Goal: Use online tool/utility: Utilize a website feature to perform a specific function

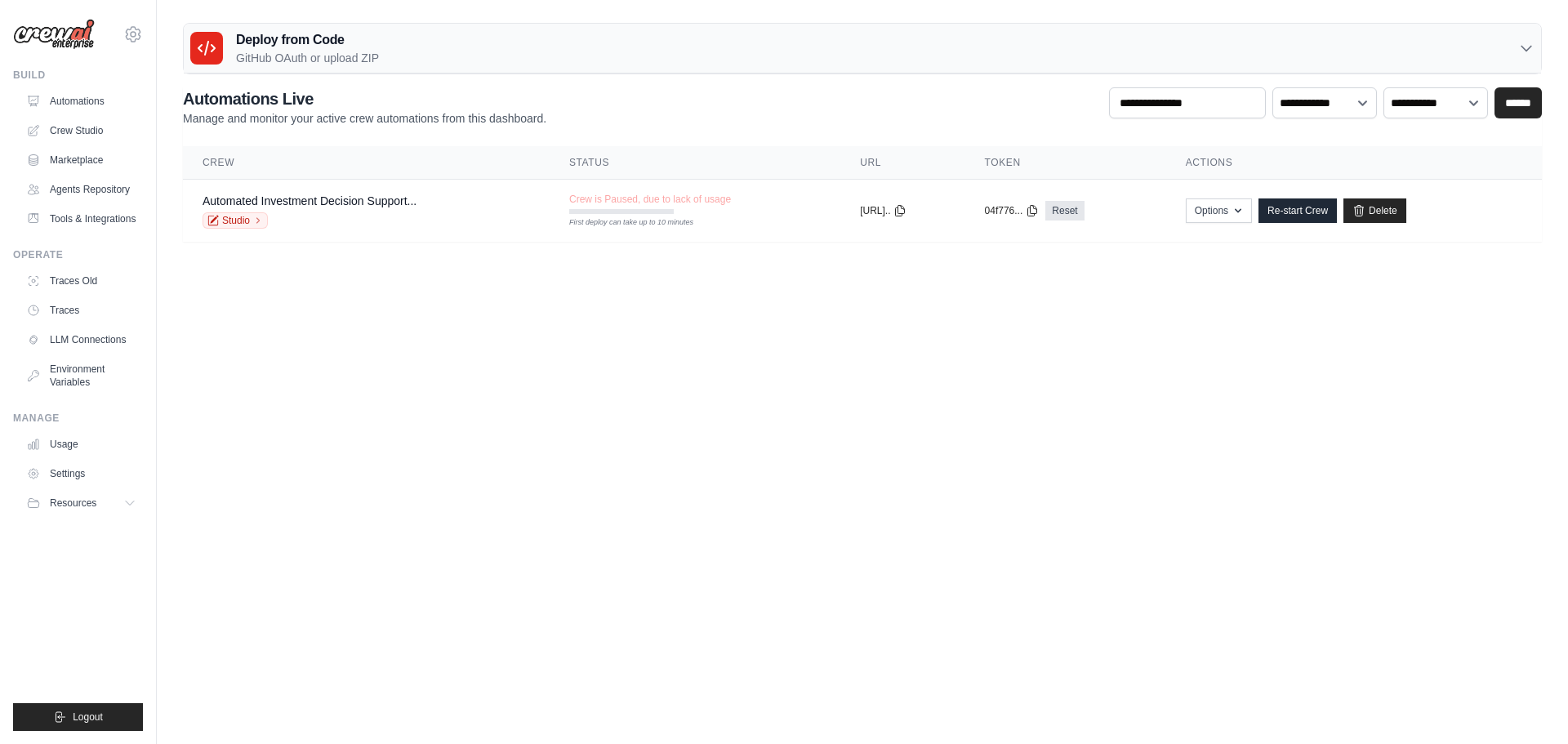
click at [327, 435] on body "[EMAIL_ADDRESS][DOMAIN_NAME] Settings Build Automations Resources Blog" at bounding box center [784, 372] width 1568 height 744
click at [79, 437] on link "Usage" at bounding box center [82, 444] width 123 height 26
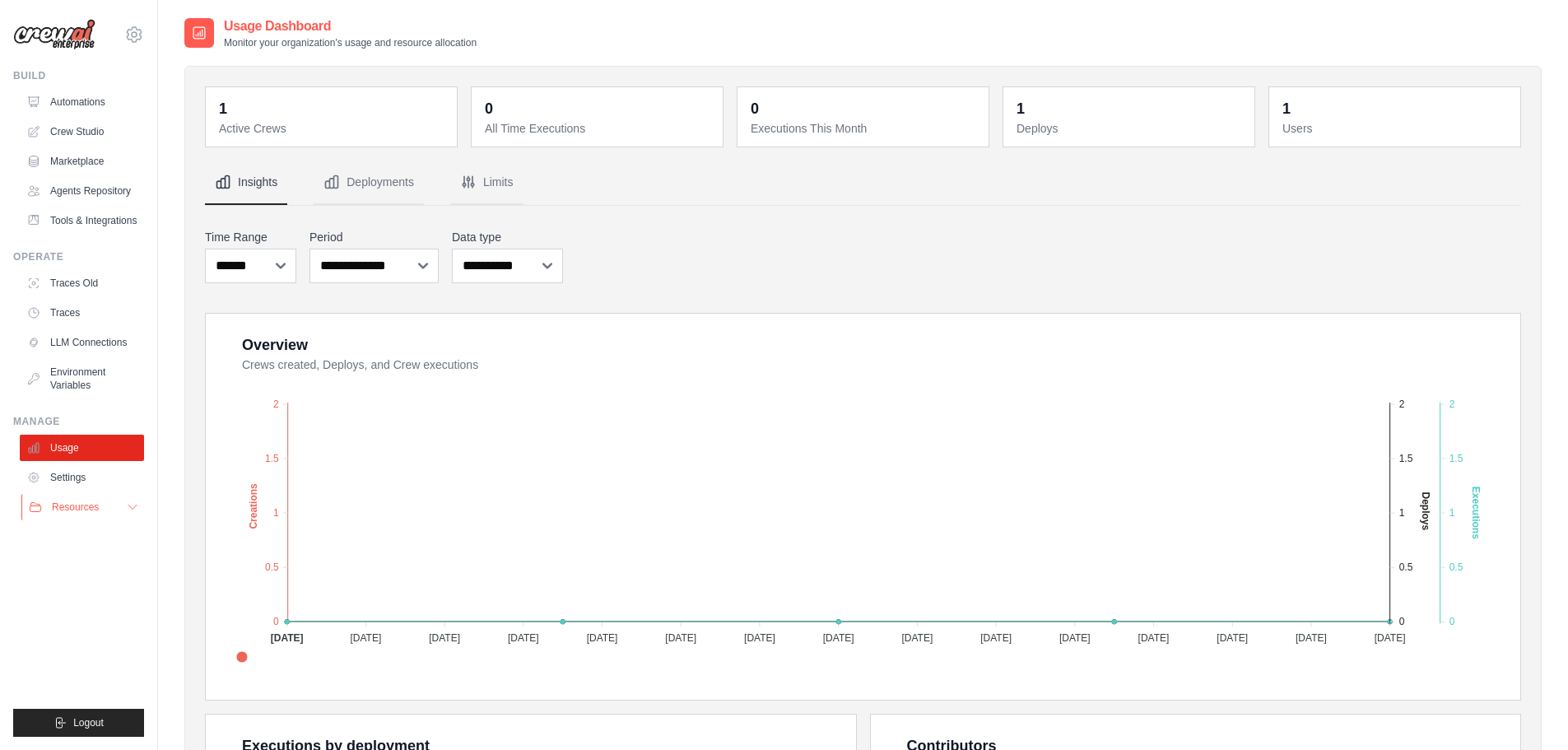
click at [117, 505] on button "Resources" at bounding box center [83, 506] width 124 height 26
click at [125, 504] on button "Resources" at bounding box center [83, 506] width 124 height 26
click at [69, 99] on link "Automations" at bounding box center [83, 101] width 124 height 26
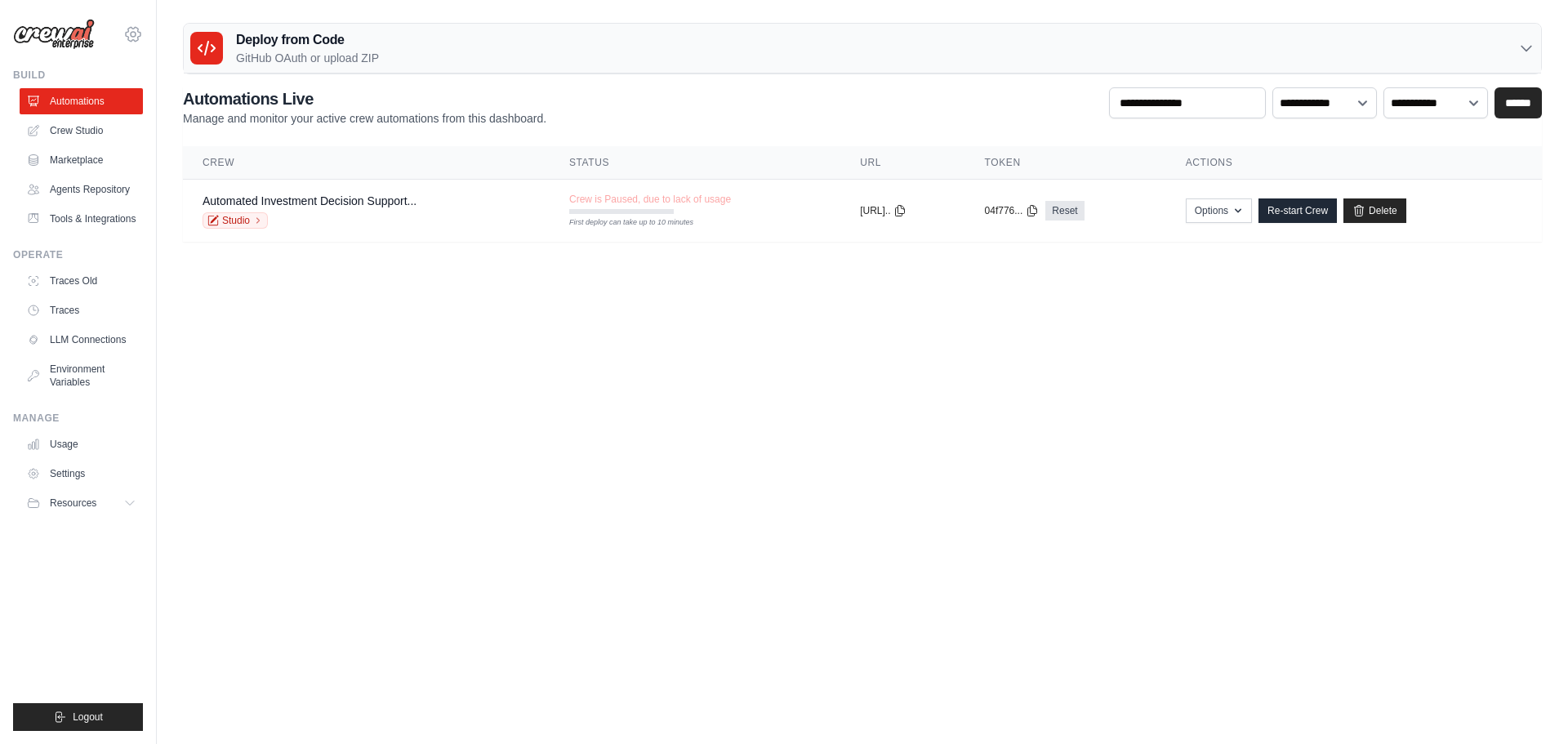
click at [128, 33] on icon at bounding box center [133, 34] width 19 height 19
click at [164, 97] on span "Settings" at bounding box center [202, 101] width 129 height 16
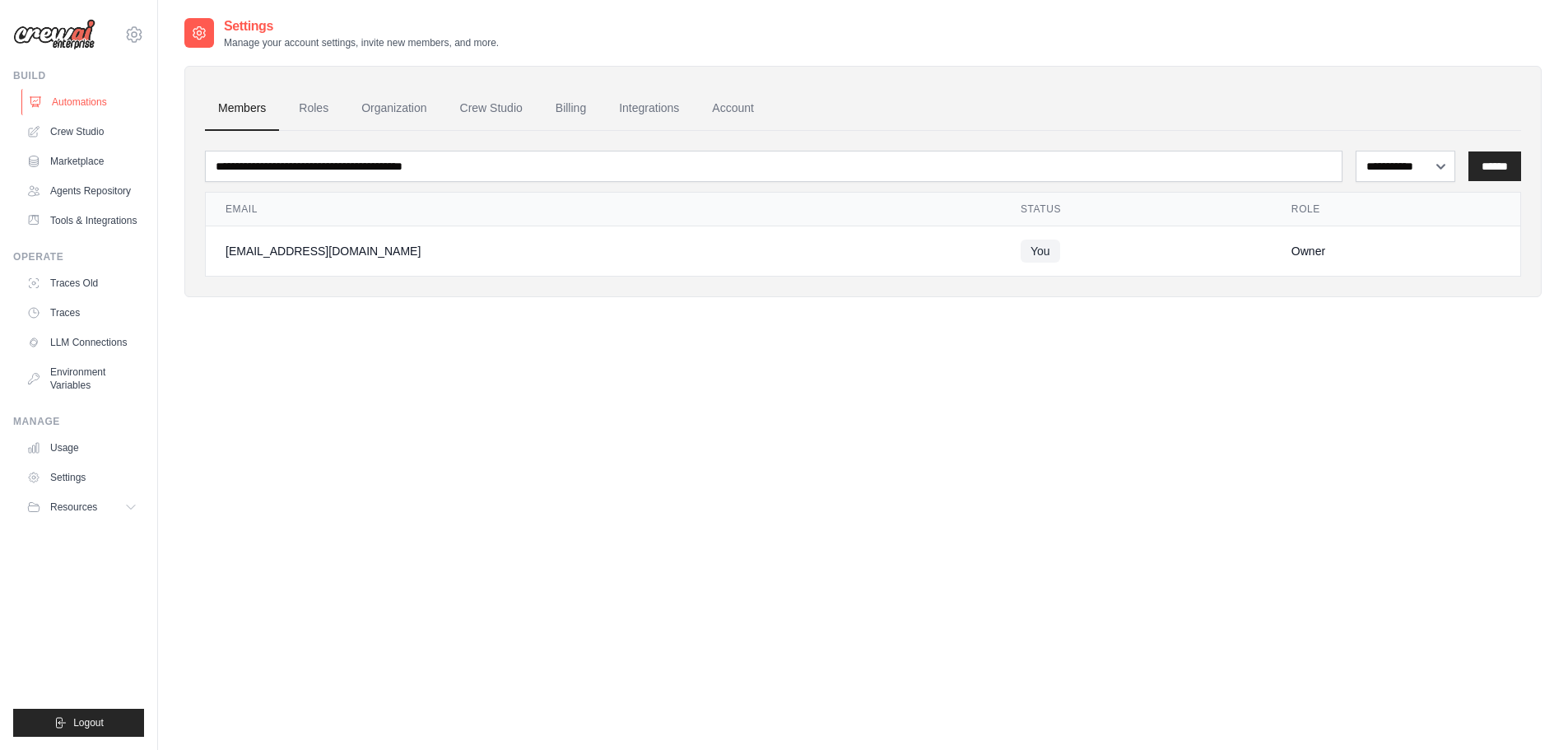
click at [89, 103] on link "Automations" at bounding box center [83, 101] width 124 height 26
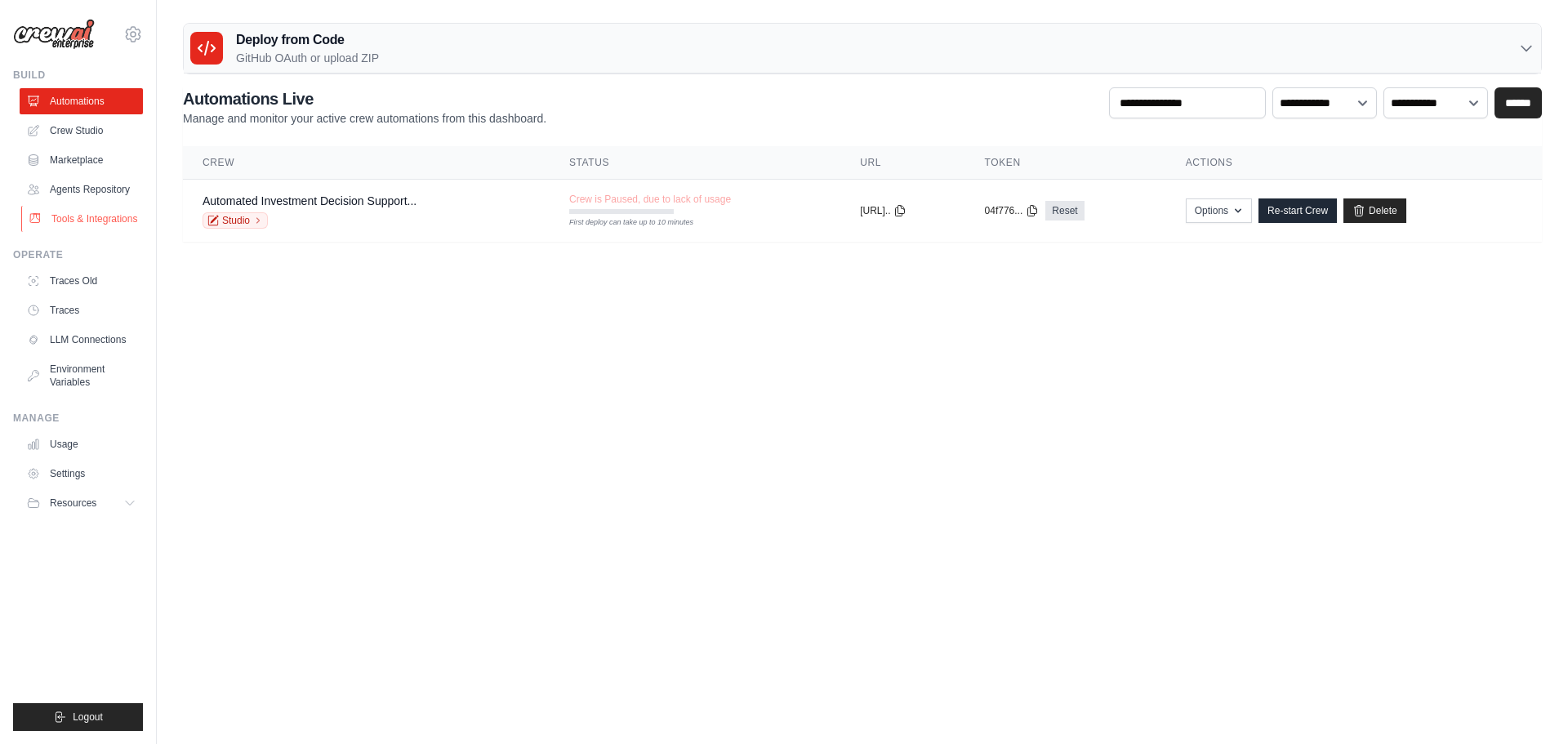
click at [88, 222] on link "Tools & Integrations" at bounding box center [82, 219] width 123 height 26
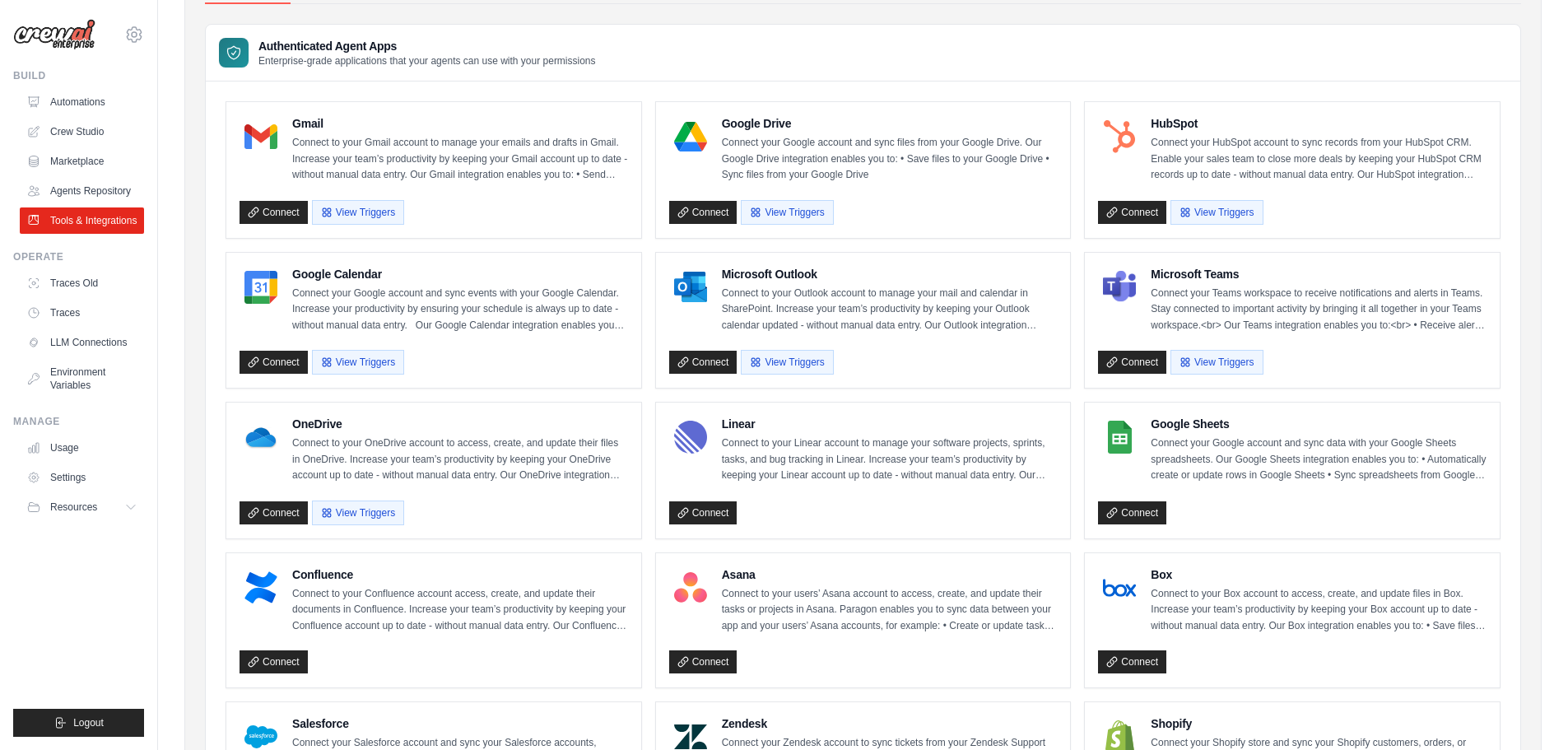
scroll to position [82, 0]
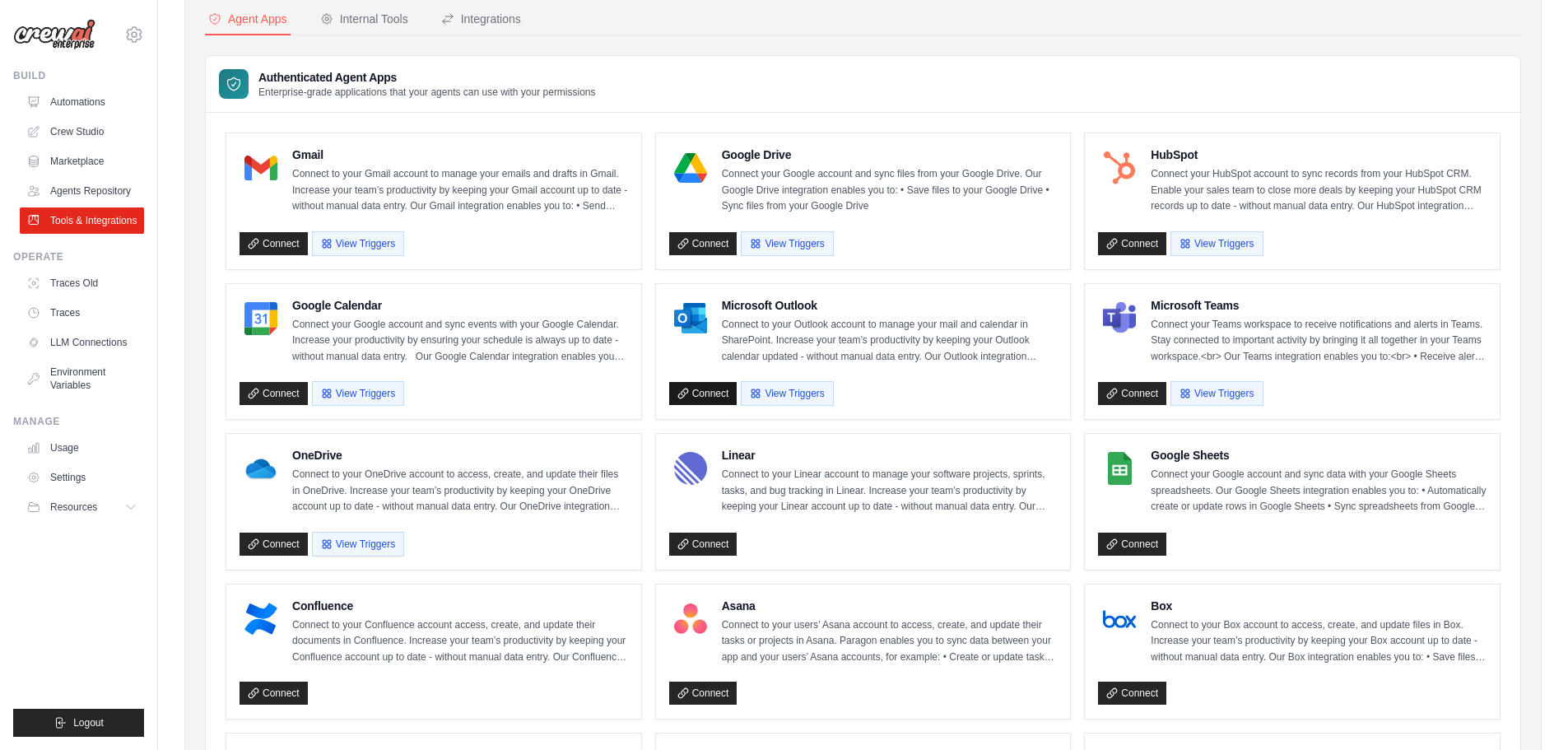
click at [725, 397] on link "Connect" at bounding box center [703, 394] width 68 height 23
click at [357, 20] on div "Internal Tools" at bounding box center [364, 19] width 88 height 17
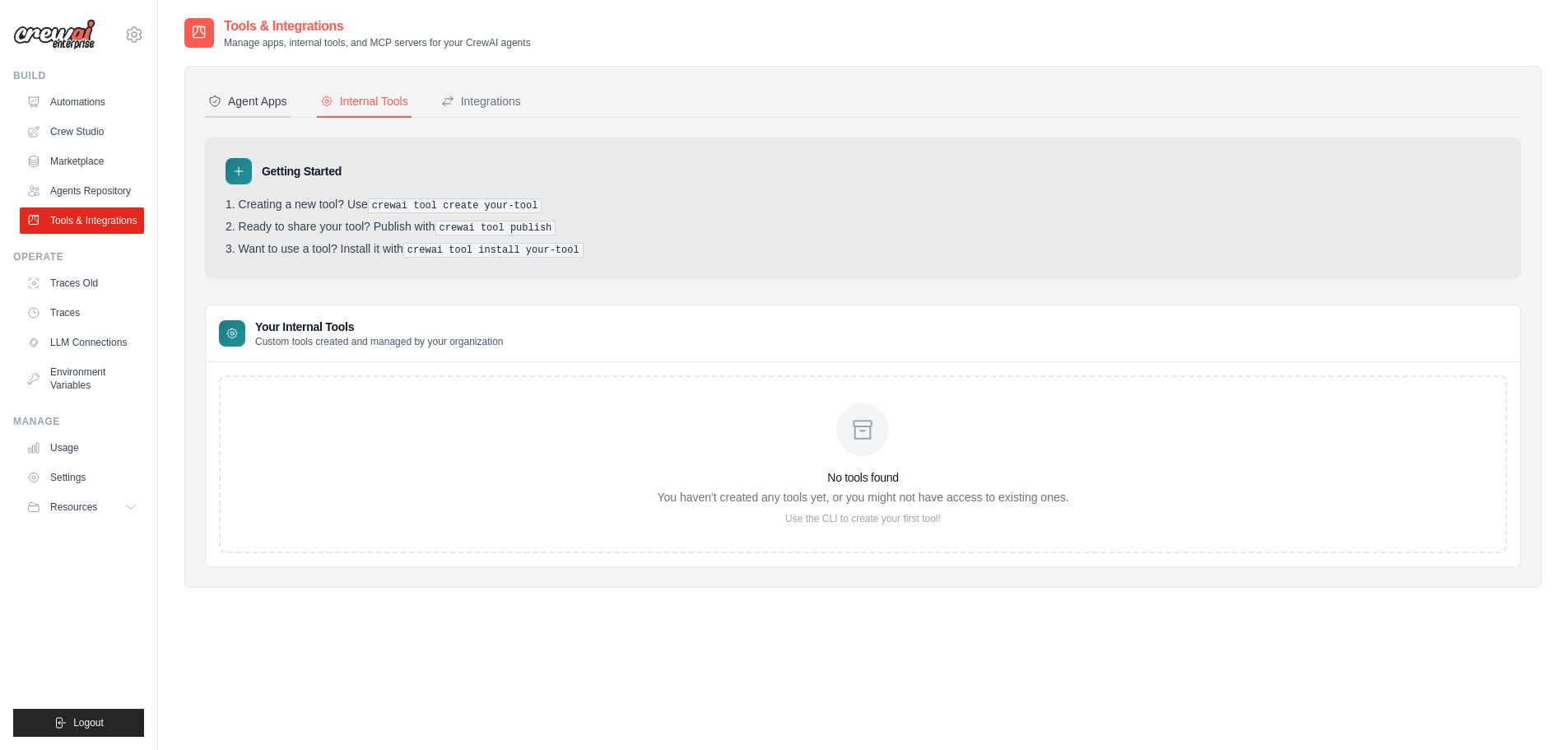
click at [268, 102] on div "Agent Apps" at bounding box center [248, 100] width 79 height 17
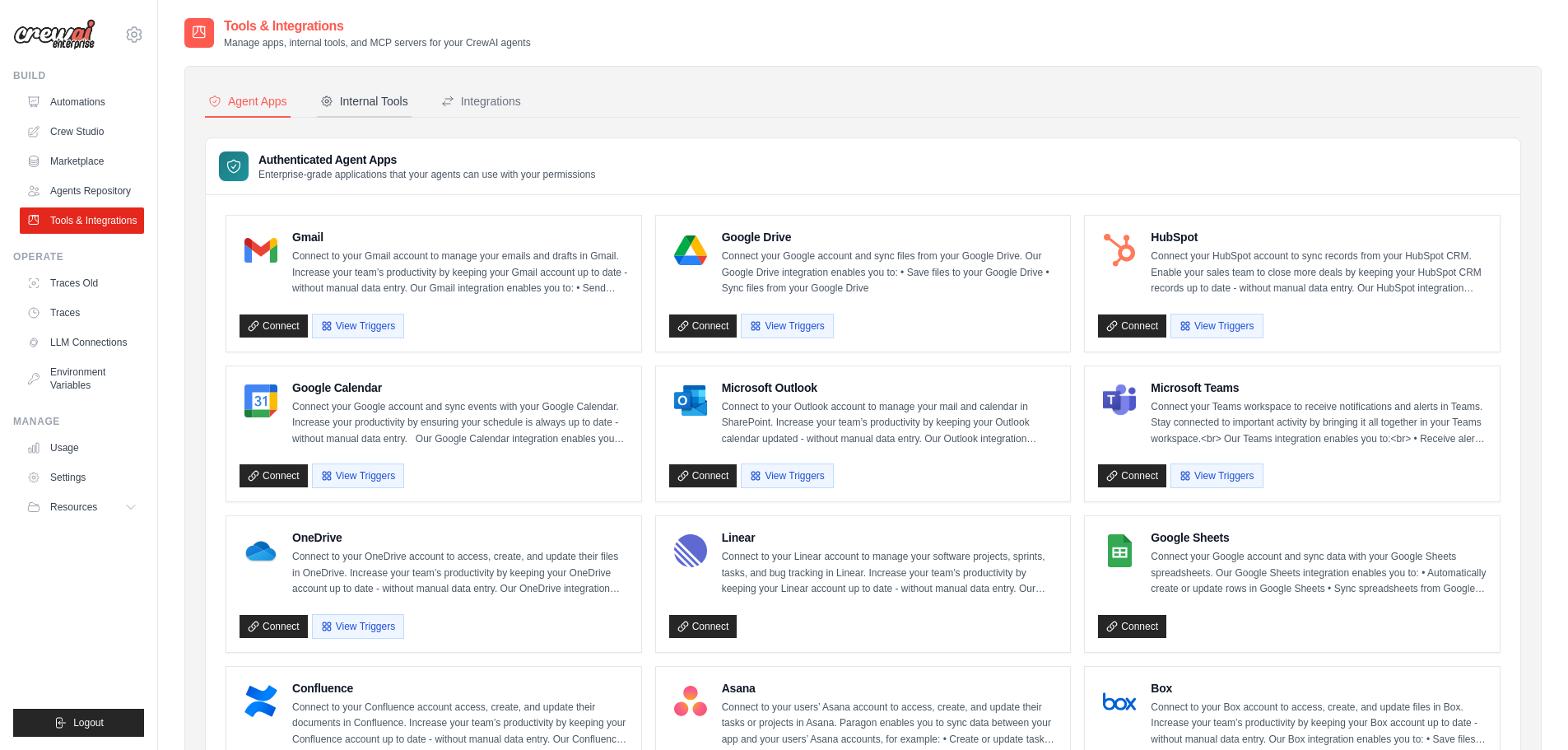
click at [364, 107] on div "Internal Tools" at bounding box center [364, 100] width 88 height 17
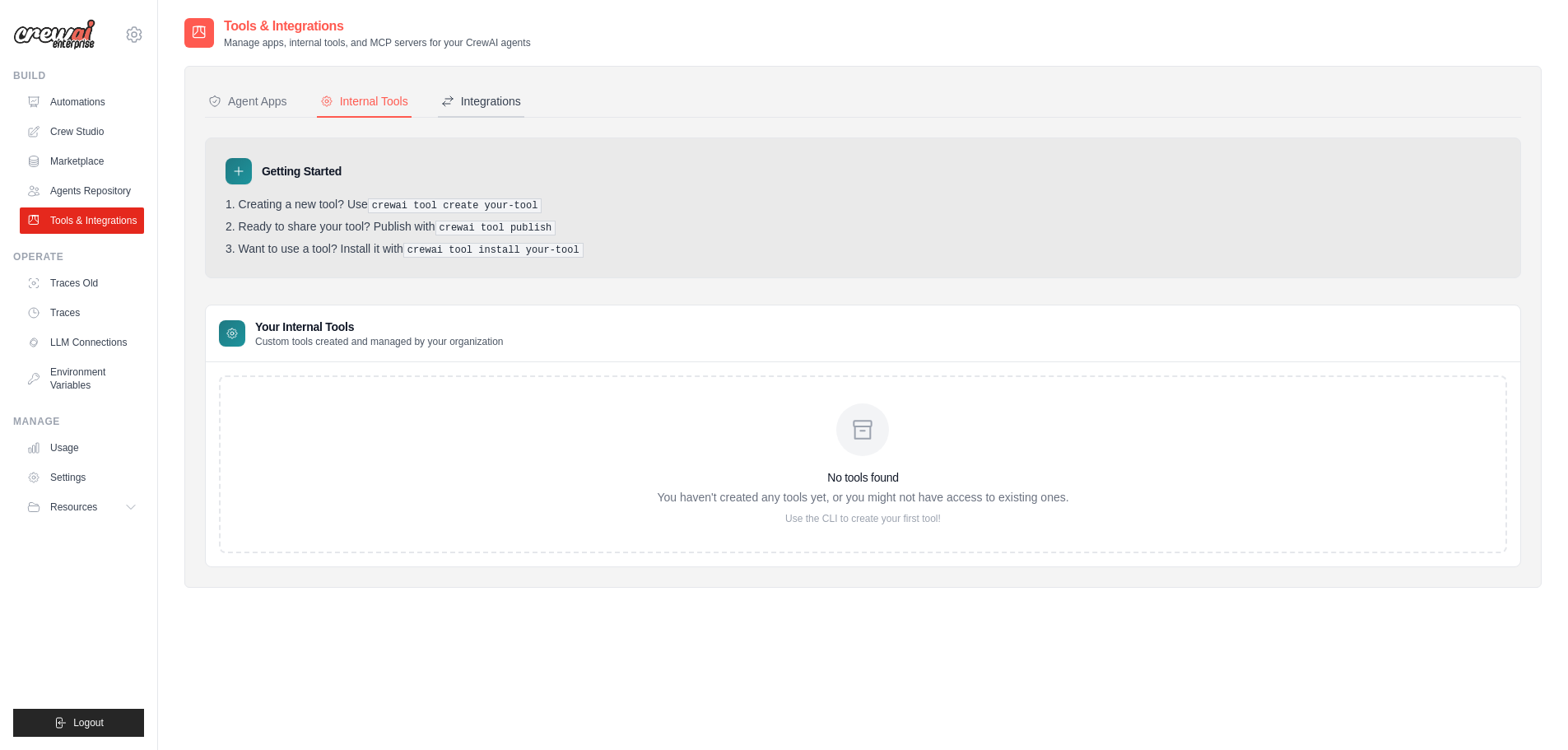
click at [516, 100] on div "Integrations" at bounding box center [481, 100] width 80 height 17
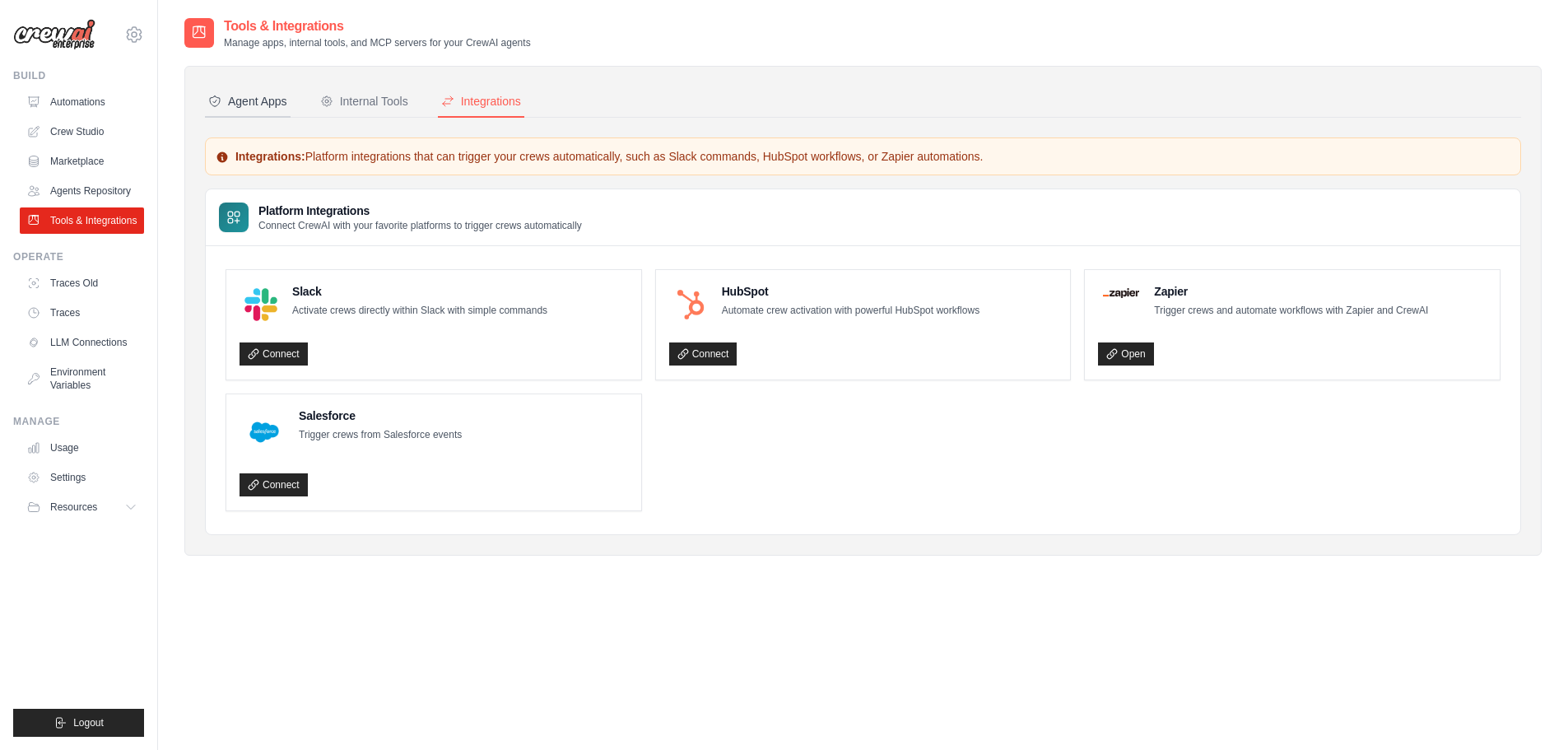
click at [255, 111] on button "Agent Apps" at bounding box center [248, 102] width 86 height 31
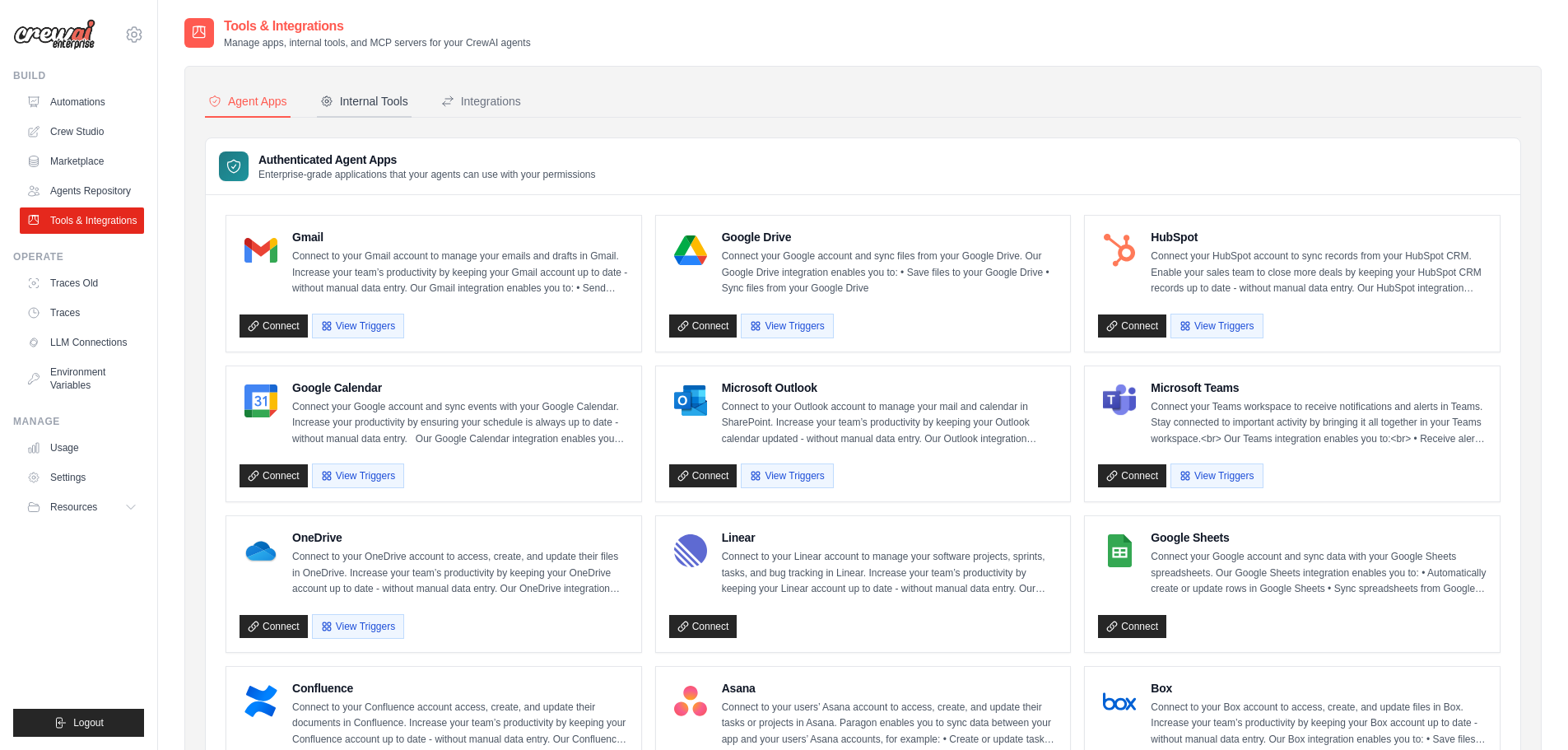
click at [361, 98] on div "Internal Tools" at bounding box center [364, 100] width 88 height 17
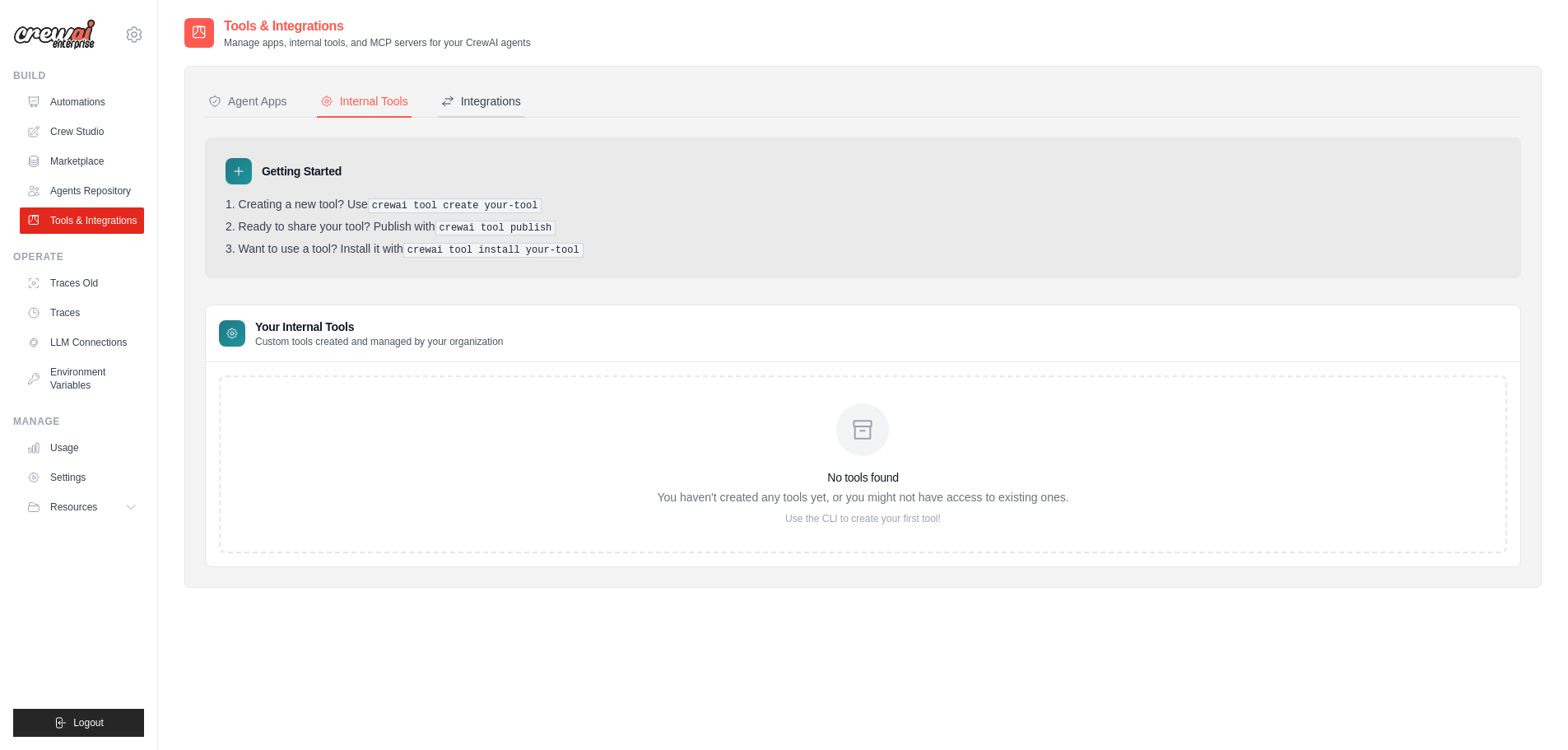
click at [502, 102] on div "Integrations" at bounding box center [481, 100] width 80 height 17
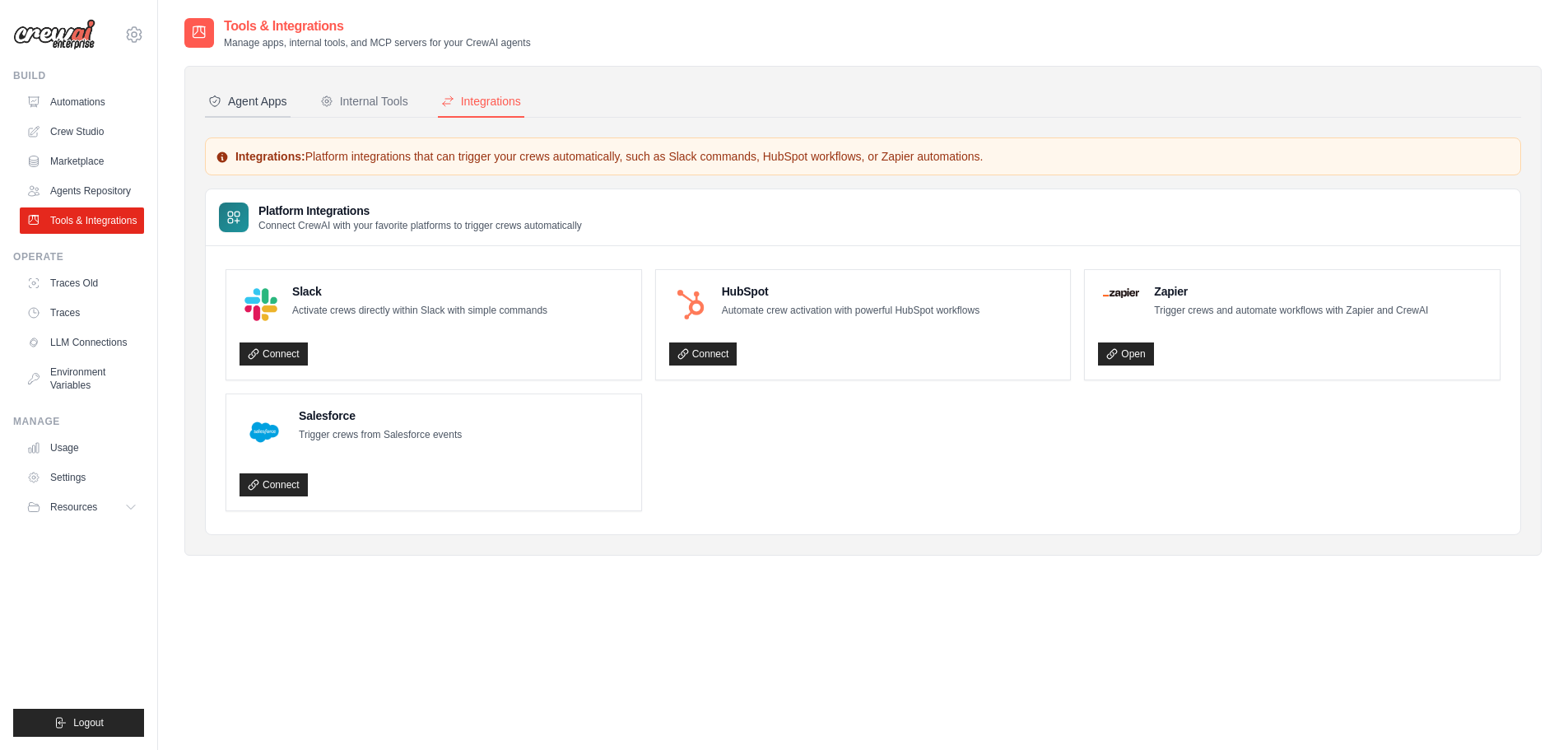
drag, startPoint x: 229, startPoint y: 102, endPoint x: 217, endPoint y: 105, distance: 12.4
click at [229, 102] on div "Agent Apps" at bounding box center [248, 100] width 79 height 17
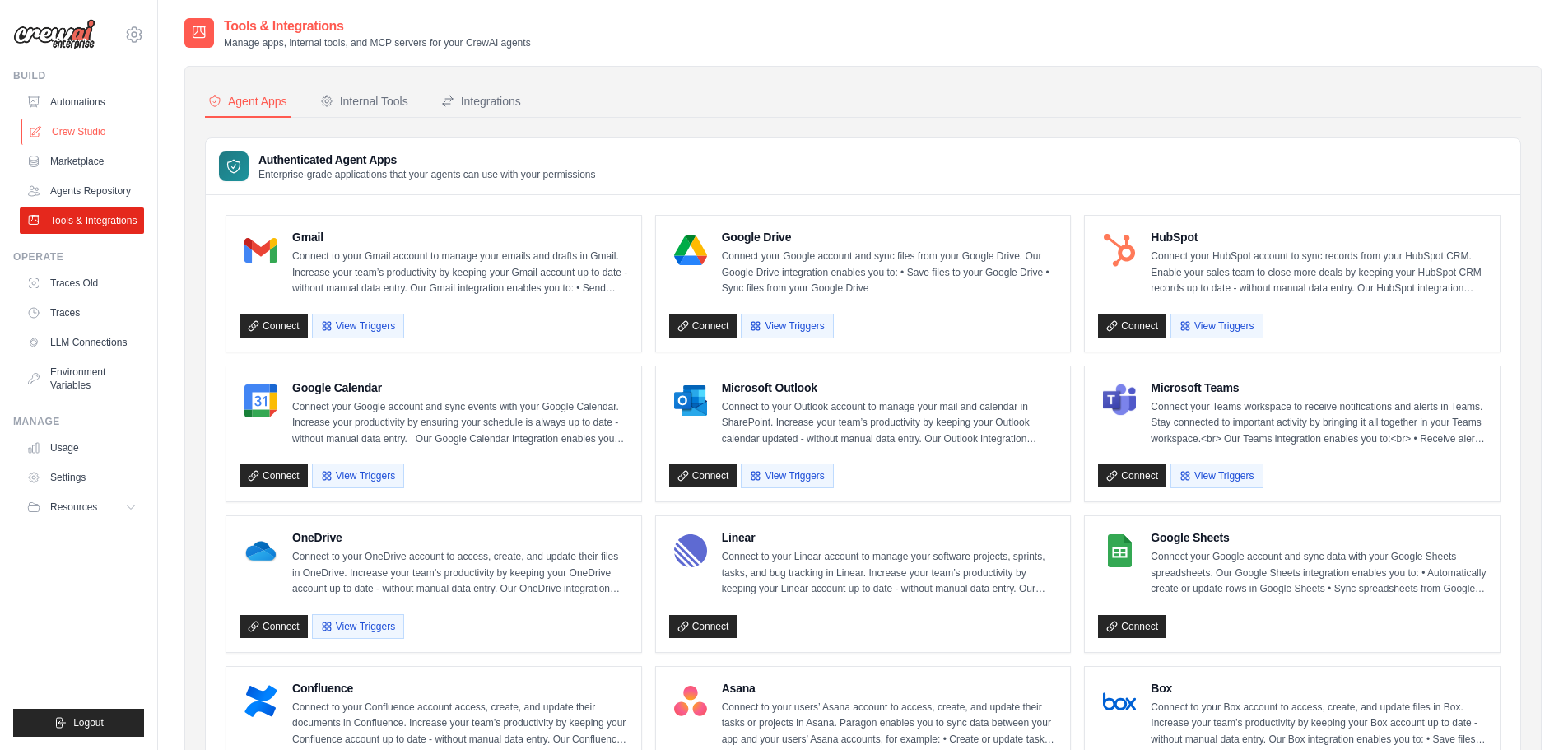
click at [76, 143] on link "Crew Studio" at bounding box center [83, 132] width 124 height 26
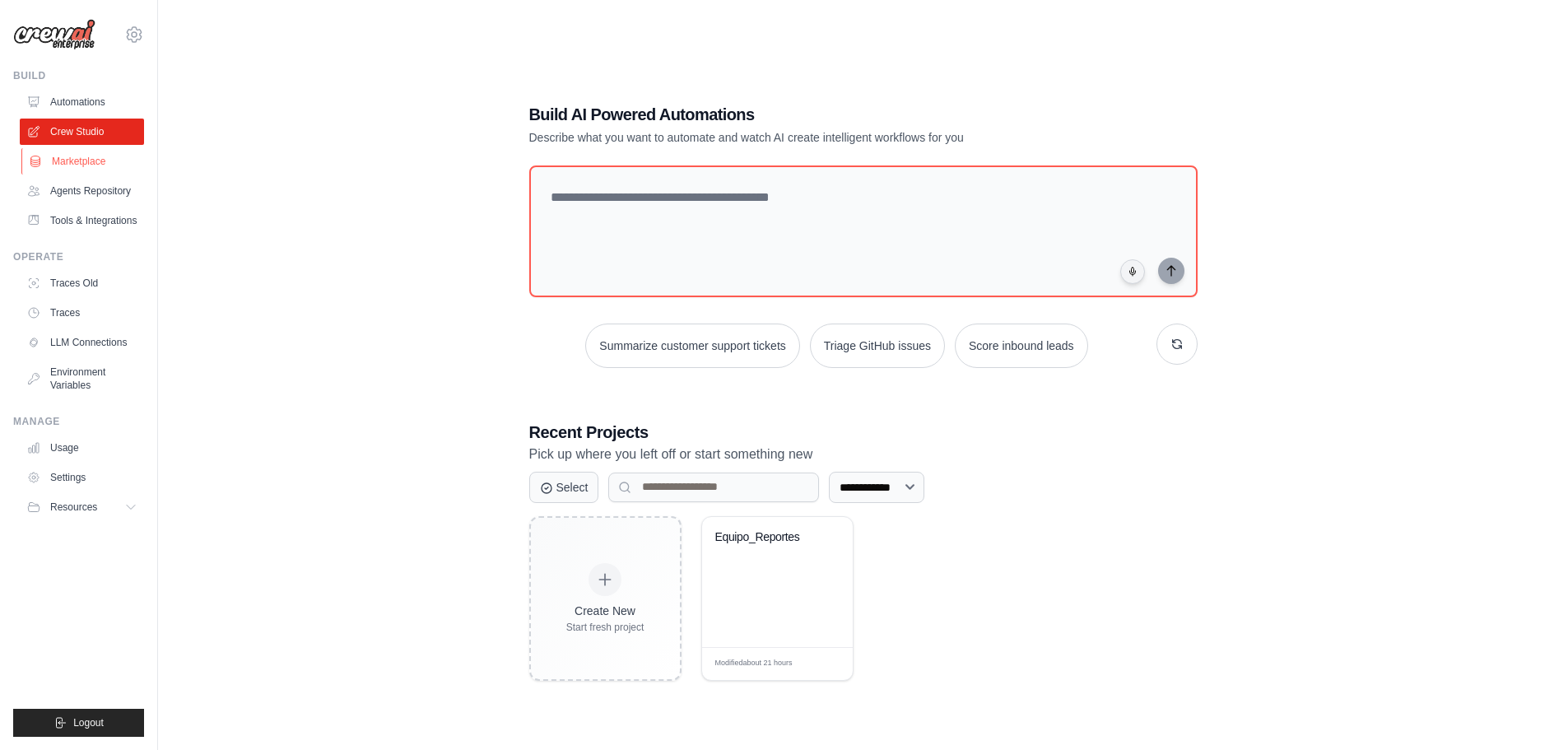
click at [91, 164] on link "Marketplace" at bounding box center [83, 161] width 124 height 26
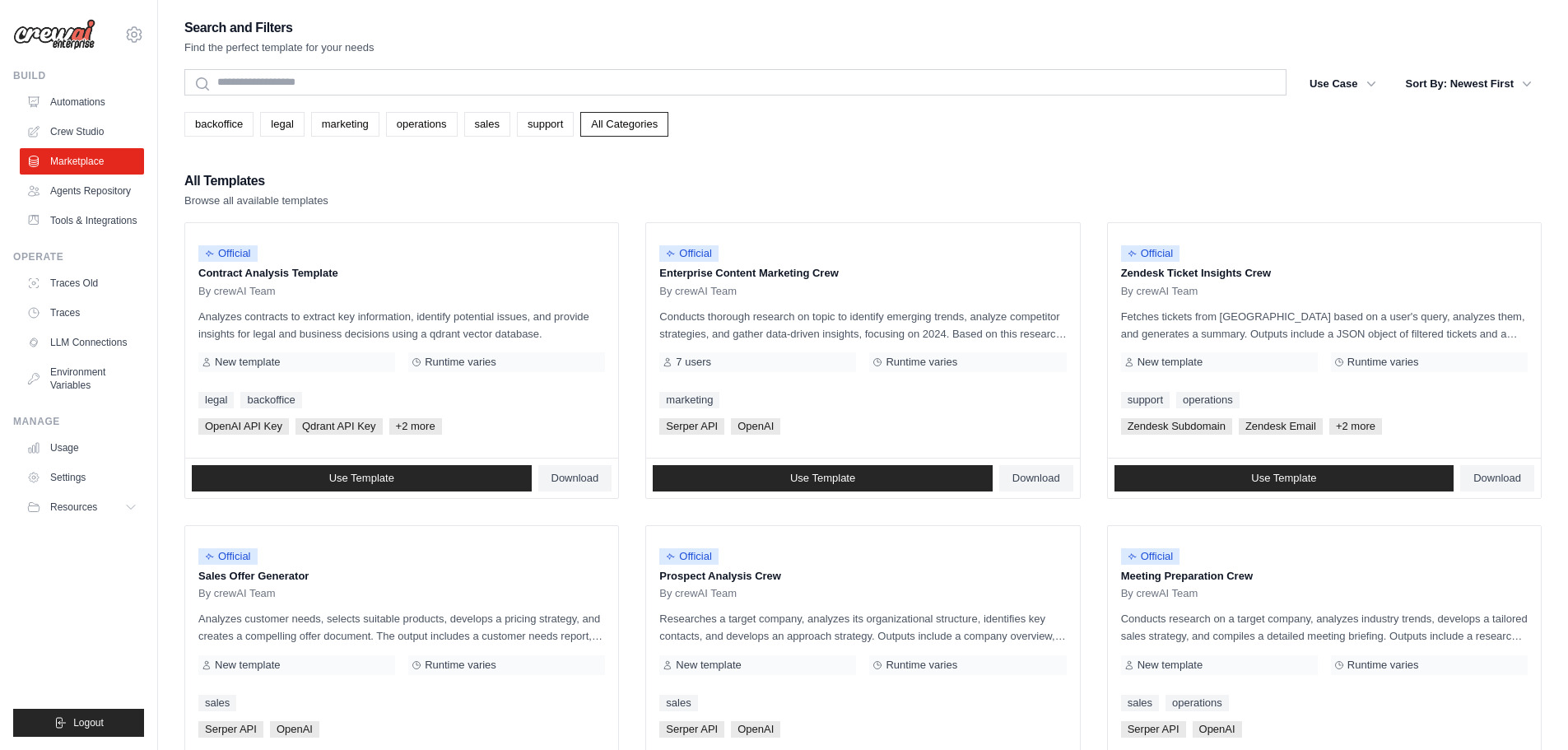
click at [694, 188] on div "All Templates Browse all available templates" at bounding box center [863, 189] width 1357 height 40
click at [106, 104] on link "Automations" at bounding box center [83, 101] width 124 height 26
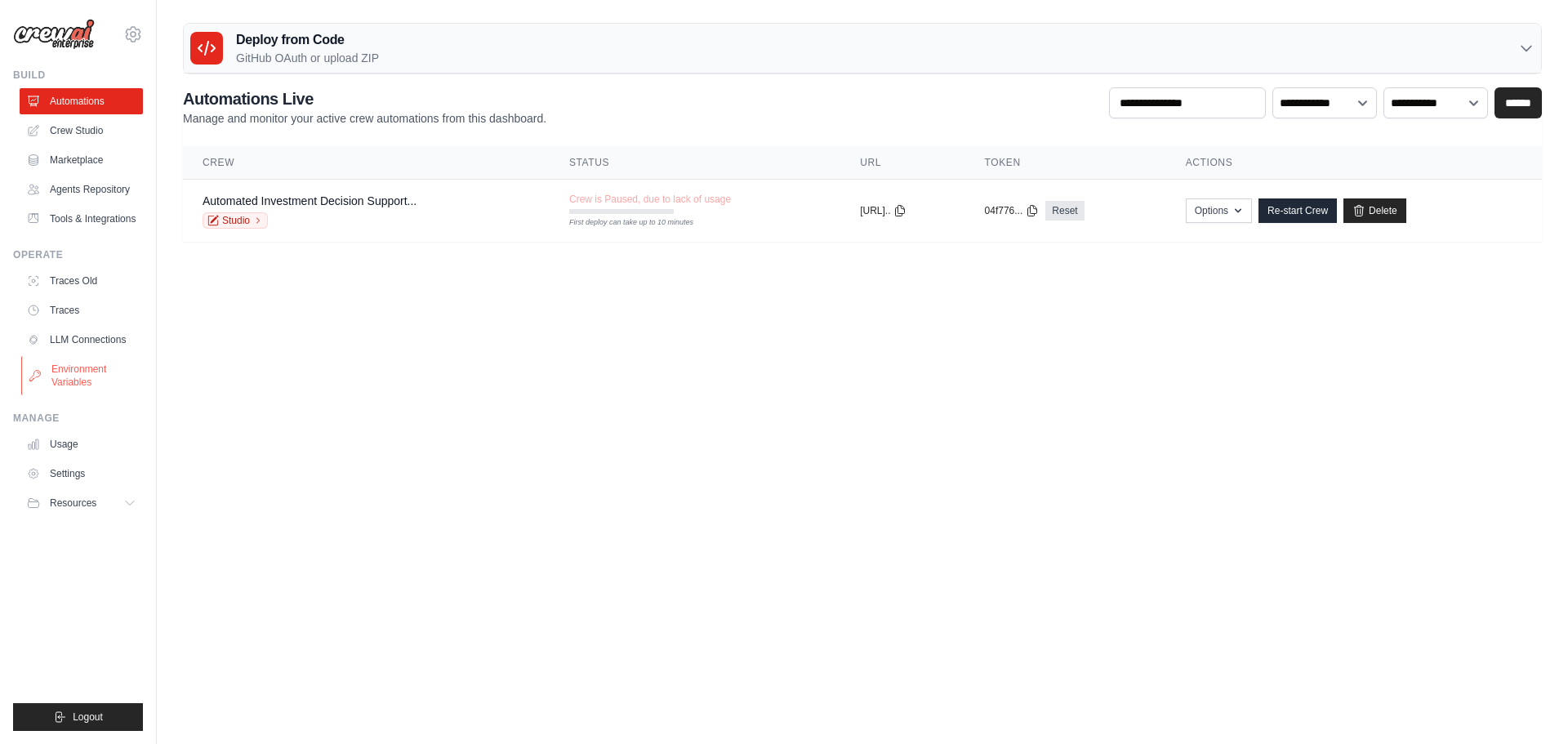
click at [96, 369] on link "Environment Variables" at bounding box center [82, 375] width 123 height 40
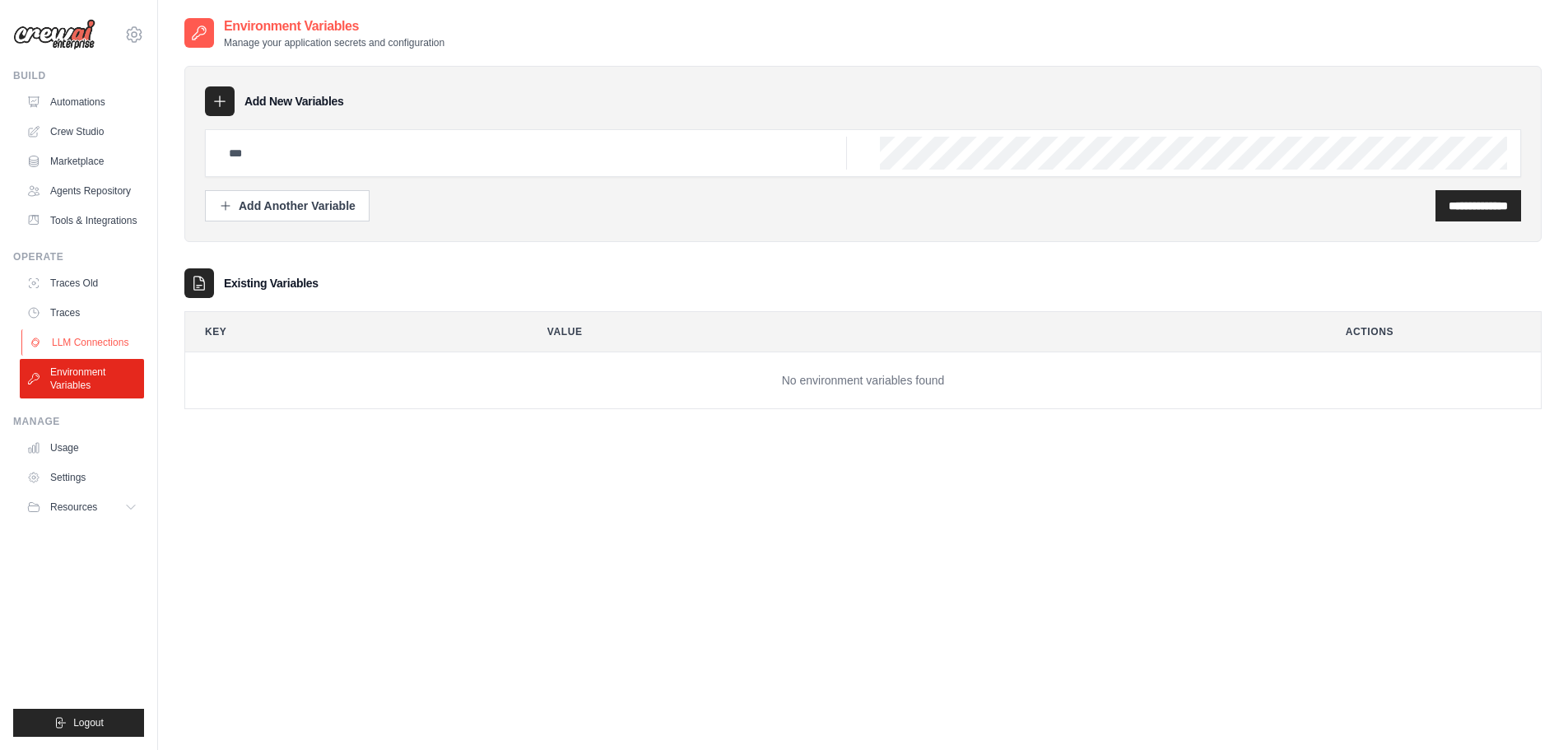
click at [84, 343] on link "LLM Connections" at bounding box center [83, 342] width 124 height 26
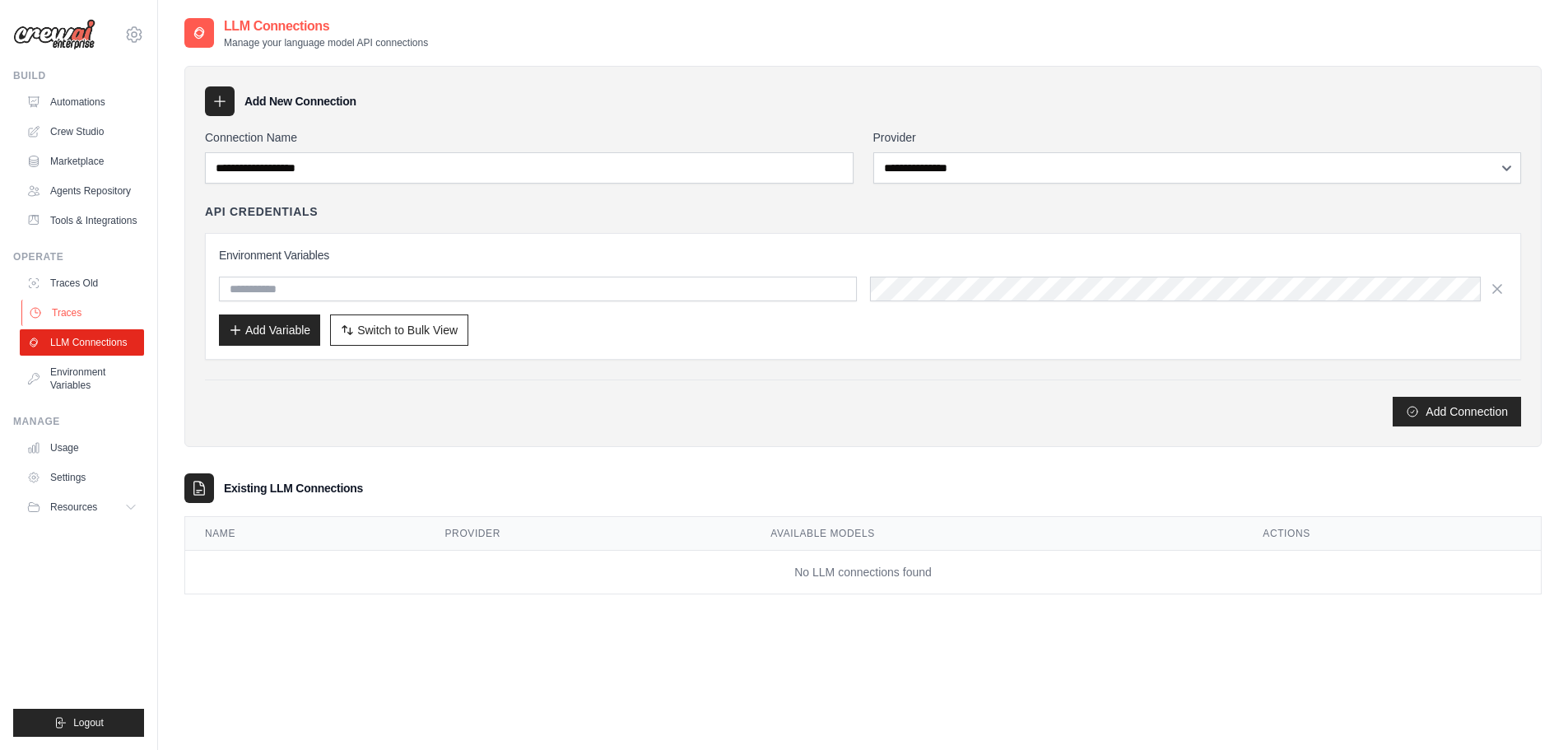
click at [69, 308] on link "Traces" at bounding box center [83, 312] width 124 height 26
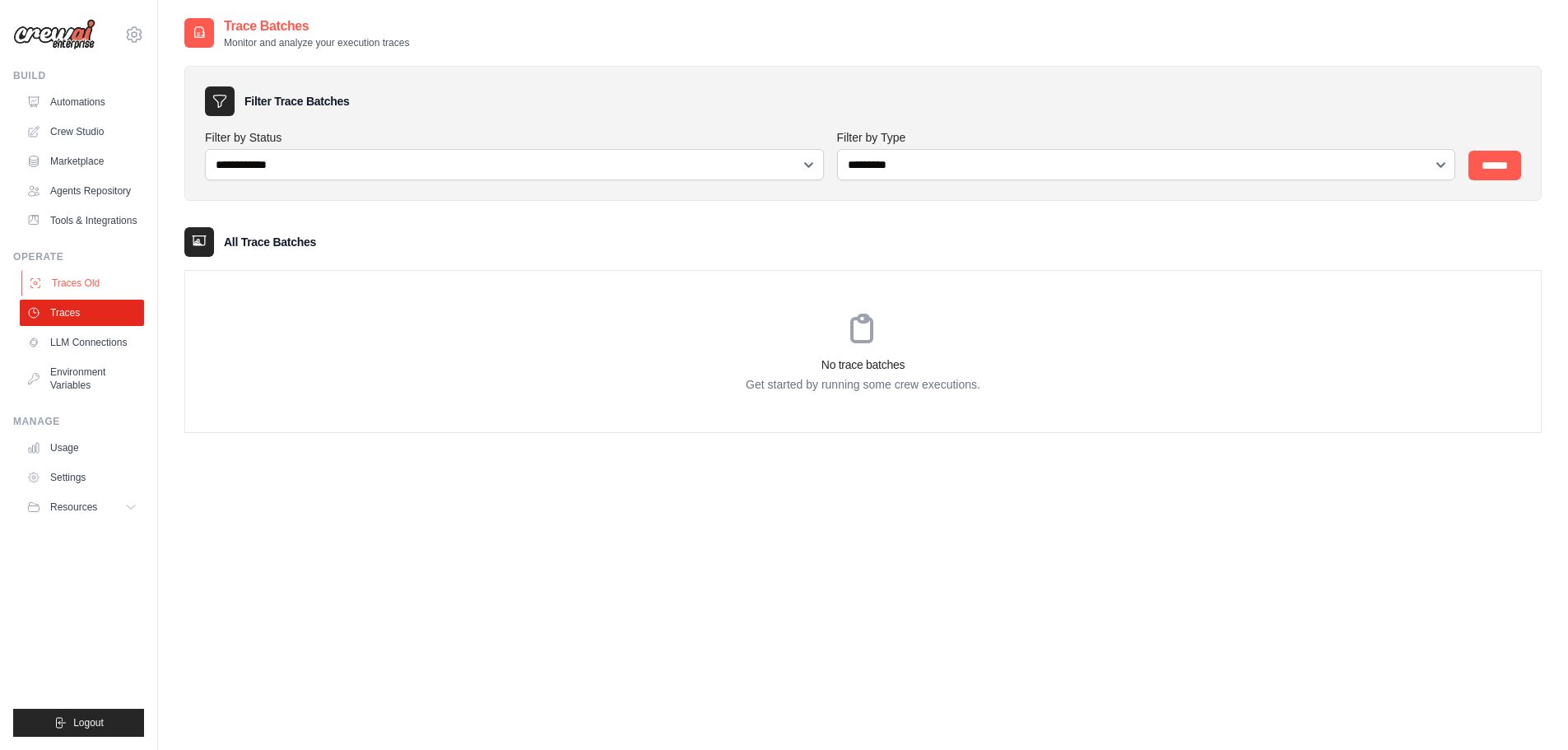
click at [70, 285] on link "Traces Old" at bounding box center [83, 283] width 124 height 26
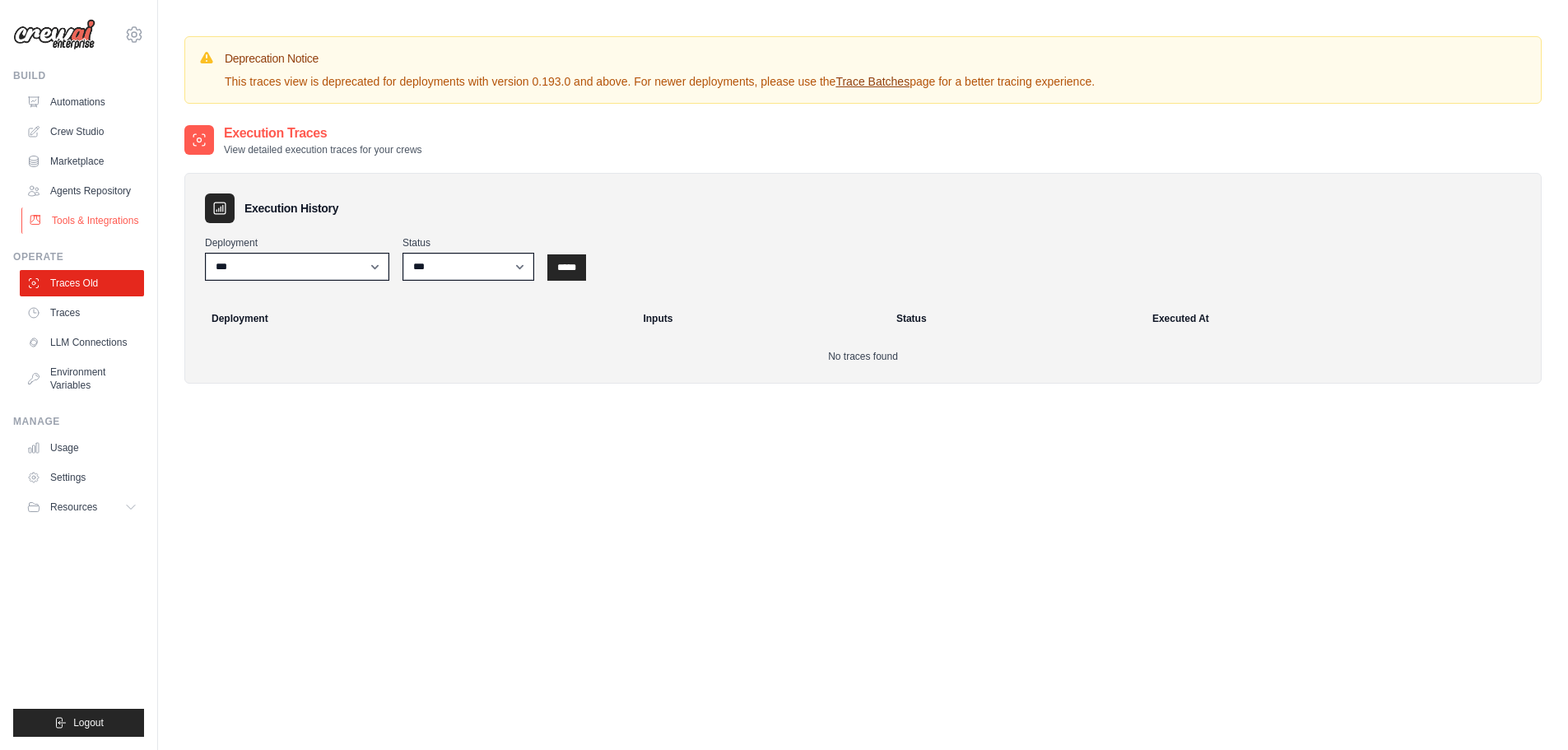
click at [71, 217] on link "Tools & Integrations" at bounding box center [83, 220] width 124 height 26
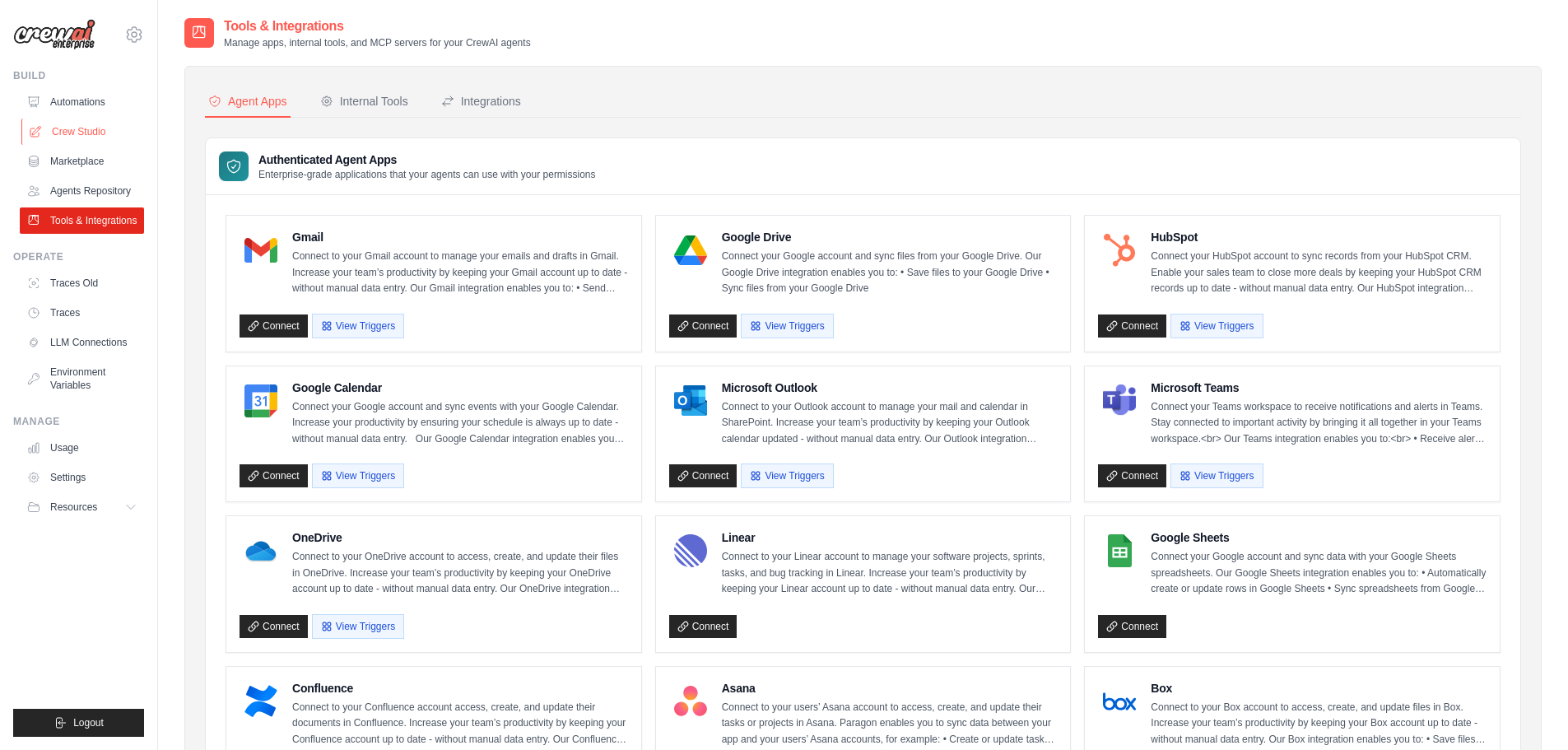
click at [99, 129] on link "Crew Studio" at bounding box center [83, 132] width 124 height 26
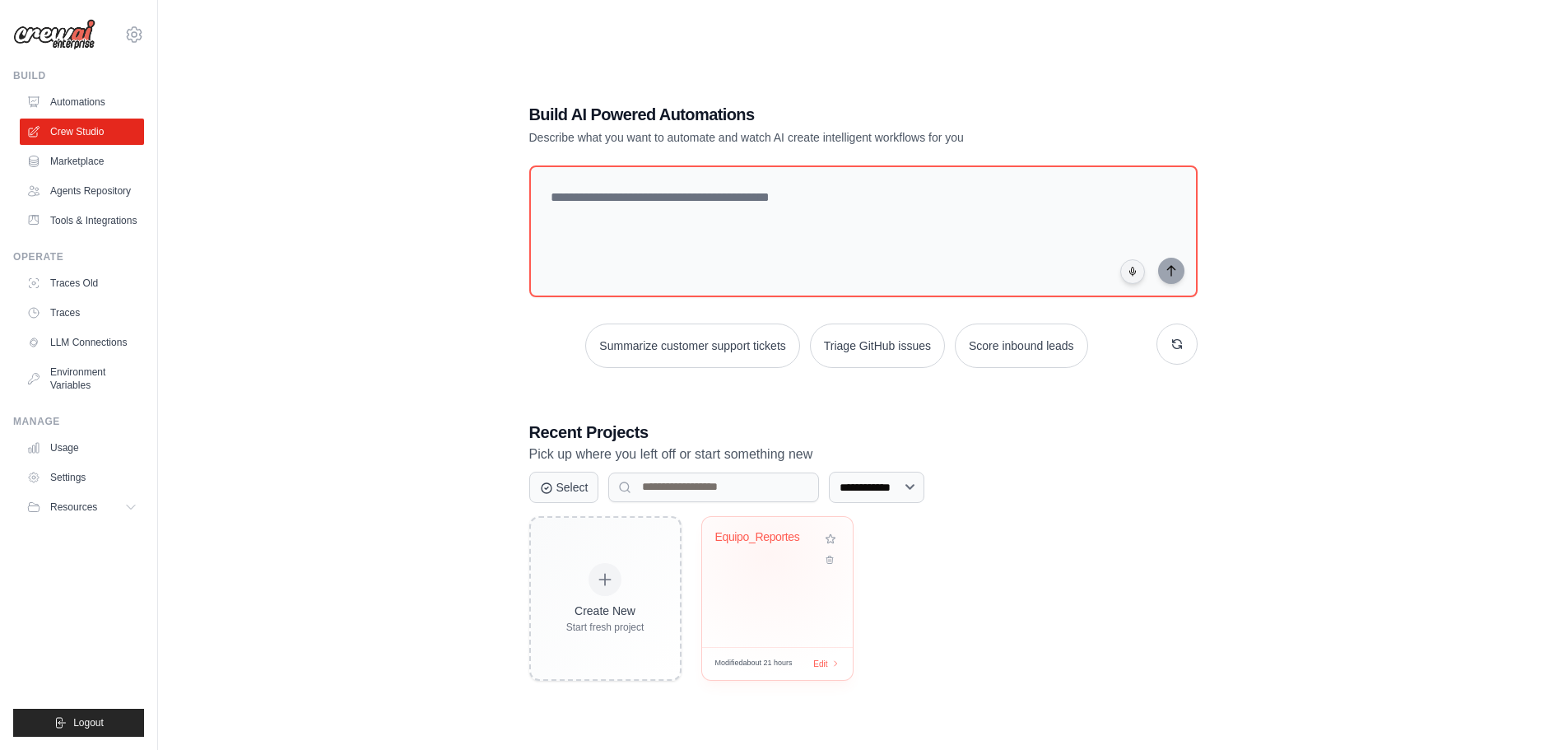
click at [767, 554] on div "Equipo_Reportes" at bounding box center [776, 548] width 124 height 38
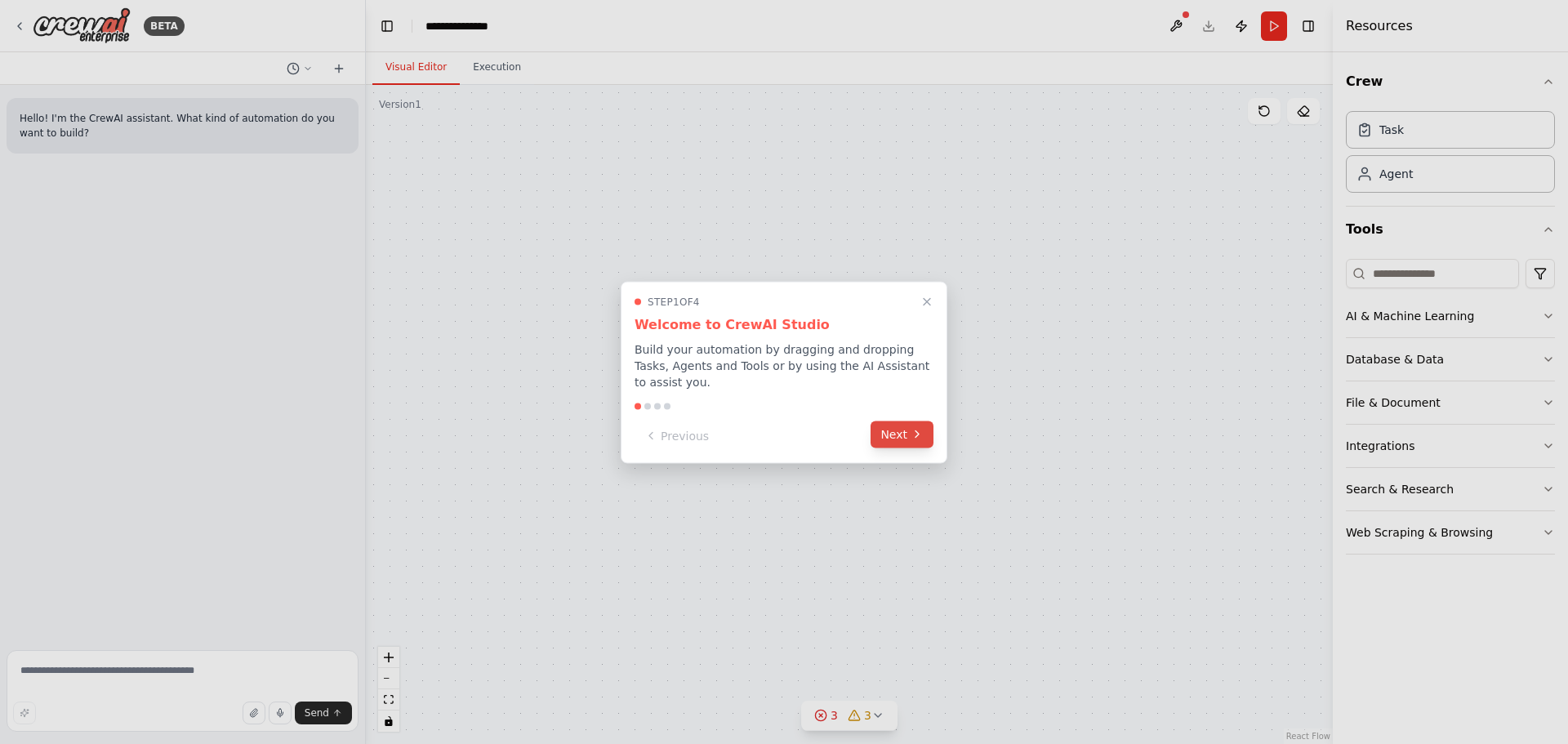
click at [895, 432] on button "Next" at bounding box center [902, 434] width 63 height 27
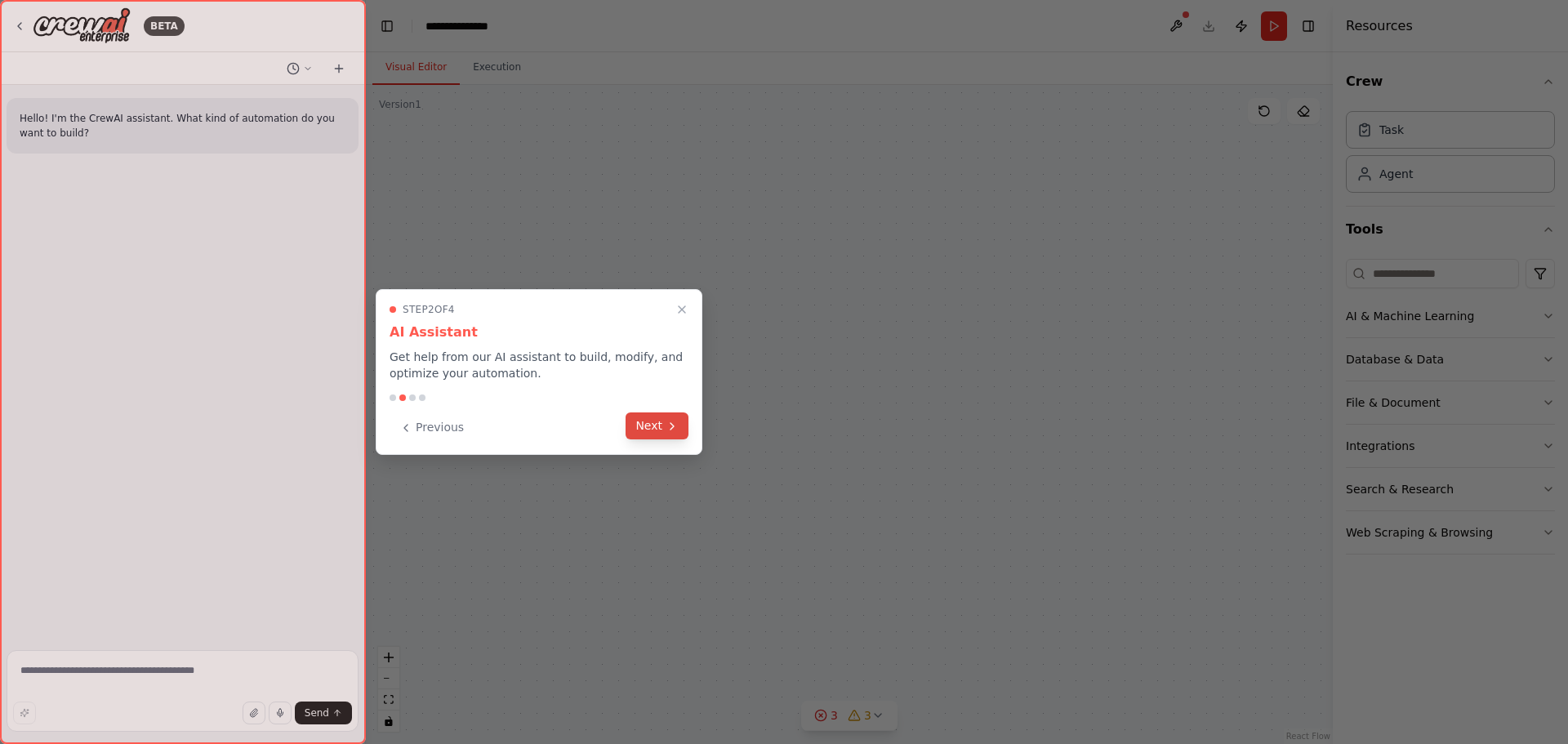
click at [668, 427] on icon at bounding box center [673, 427] width 14 height 14
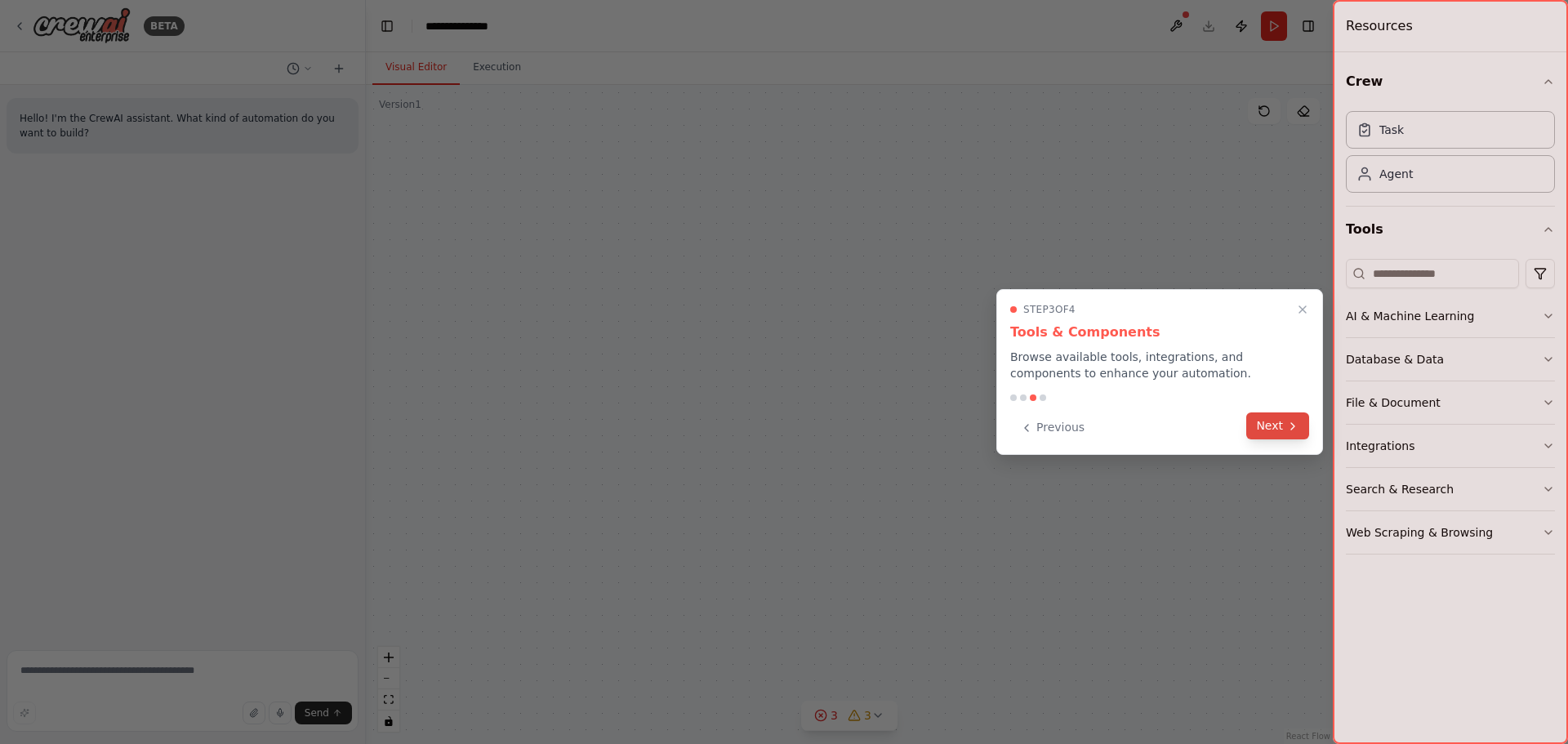
click at [1276, 433] on button "Next" at bounding box center [1278, 426] width 63 height 27
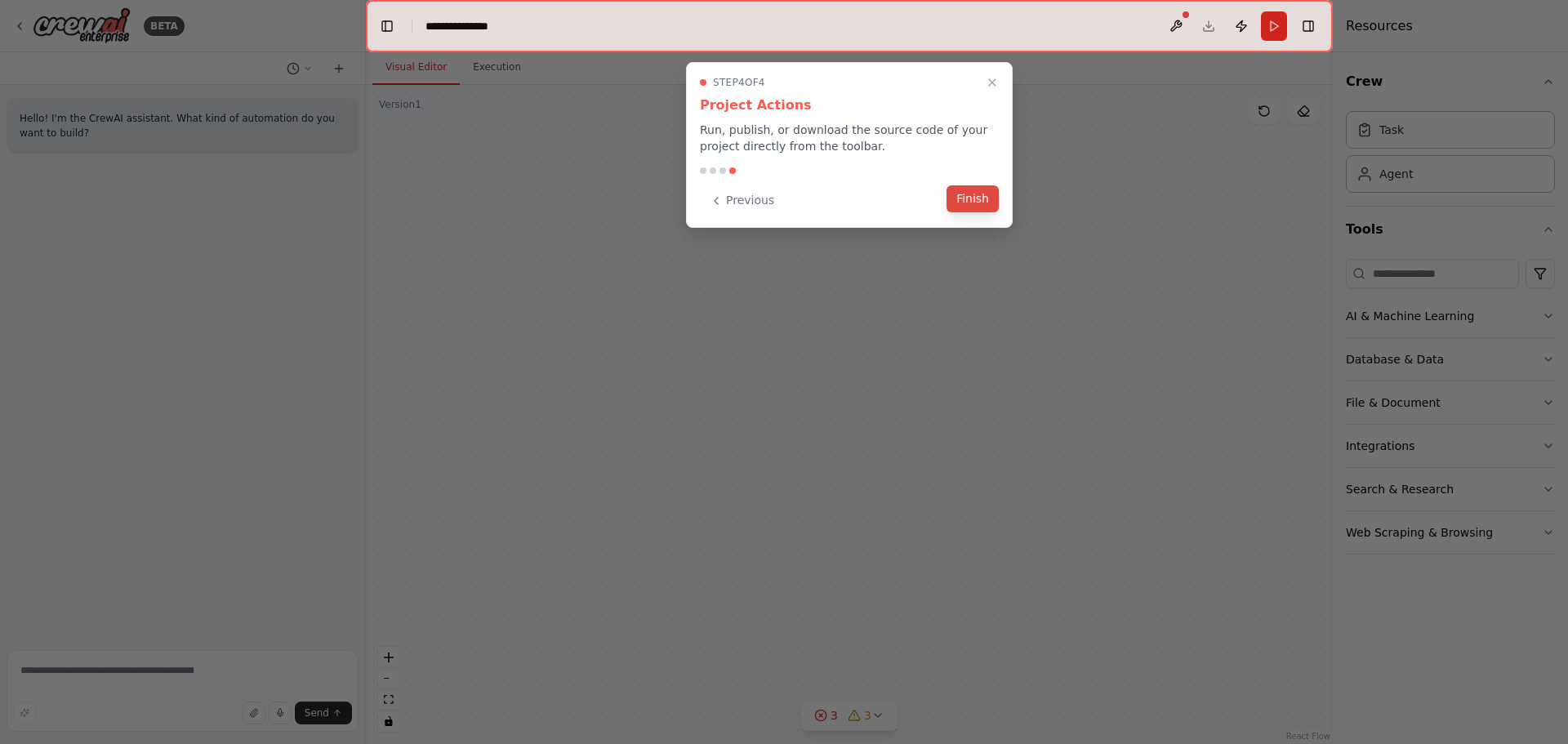
click at [973, 196] on button "Finish" at bounding box center [973, 199] width 52 height 27
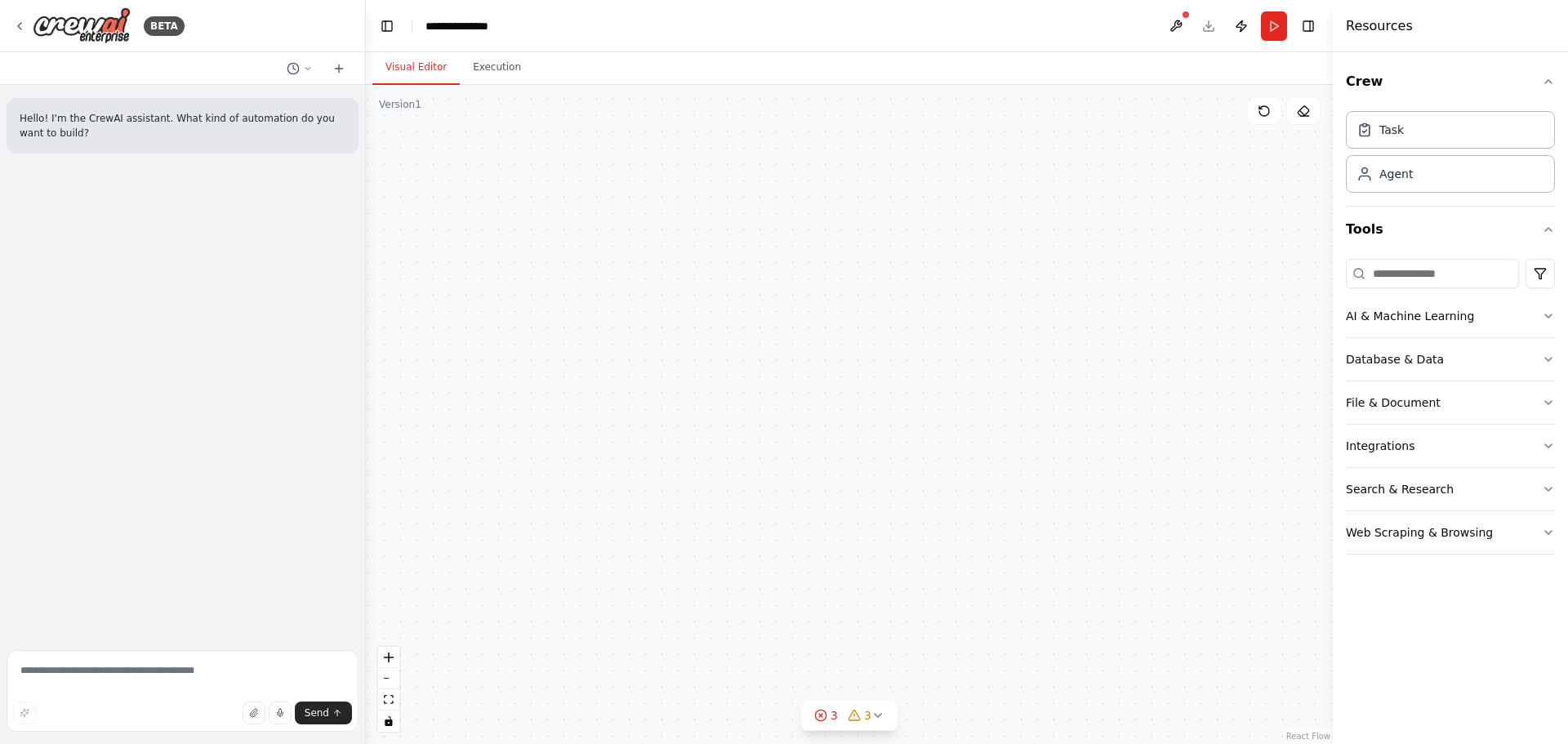
drag, startPoint x: 747, startPoint y: 410, endPoint x: 693, endPoint y: 336, distance: 91.6
click at [693, 336] on div "Analizar reseñas y guardar resultados Task description Buscador Buscar opinione…" at bounding box center [849, 414] width 967 height 659
click at [1415, 170] on div "Agent" at bounding box center [1451, 172] width 209 height 38
click at [801, 301] on div "gpt-4o-mini" at bounding box center [838, 291] width 201 height 36
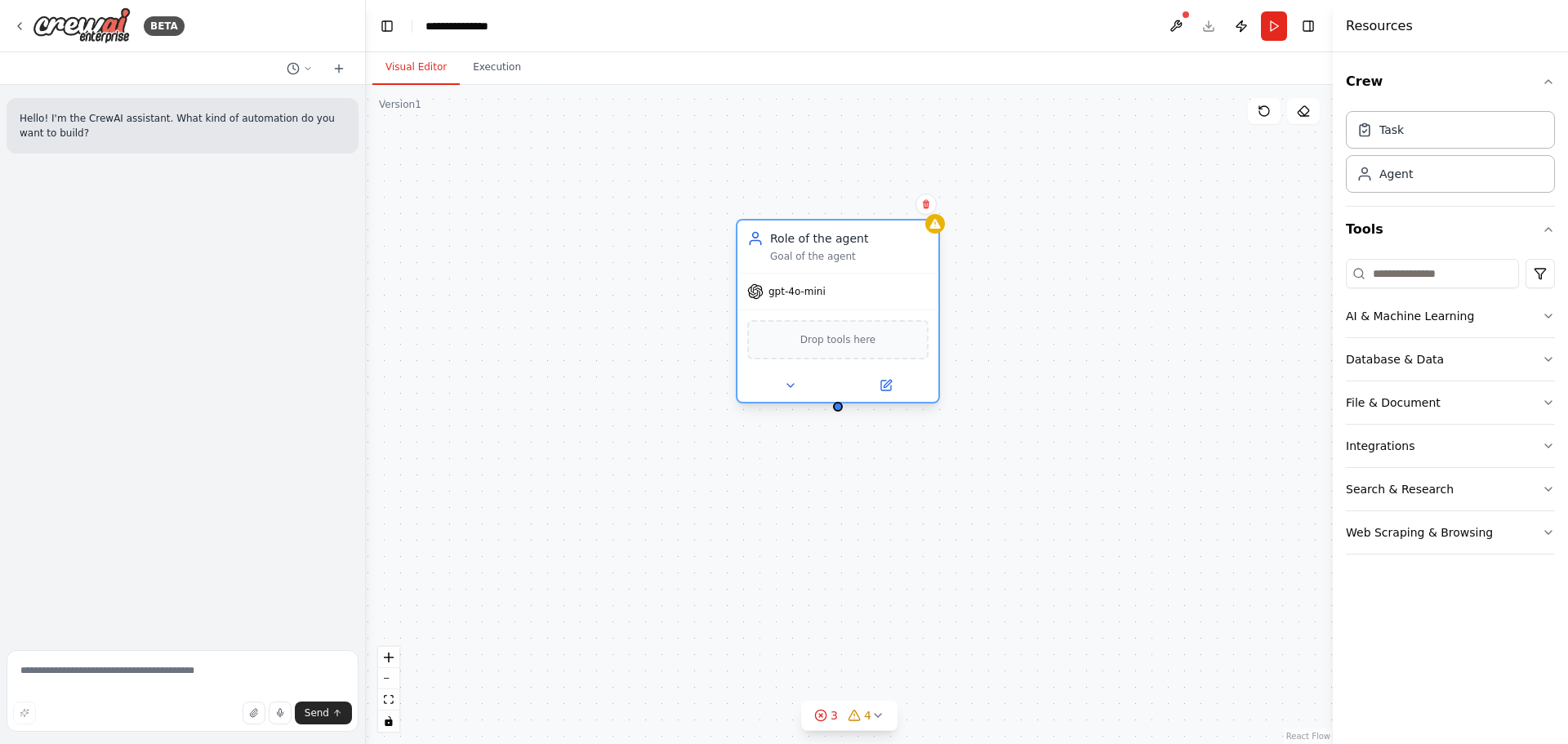
click at [844, 348] on div "Drop tools here" at bounding box center [837, 340] width 181 height 40
click at [791, 390] on icon at bounding box center [791, 386] width 14 height 14
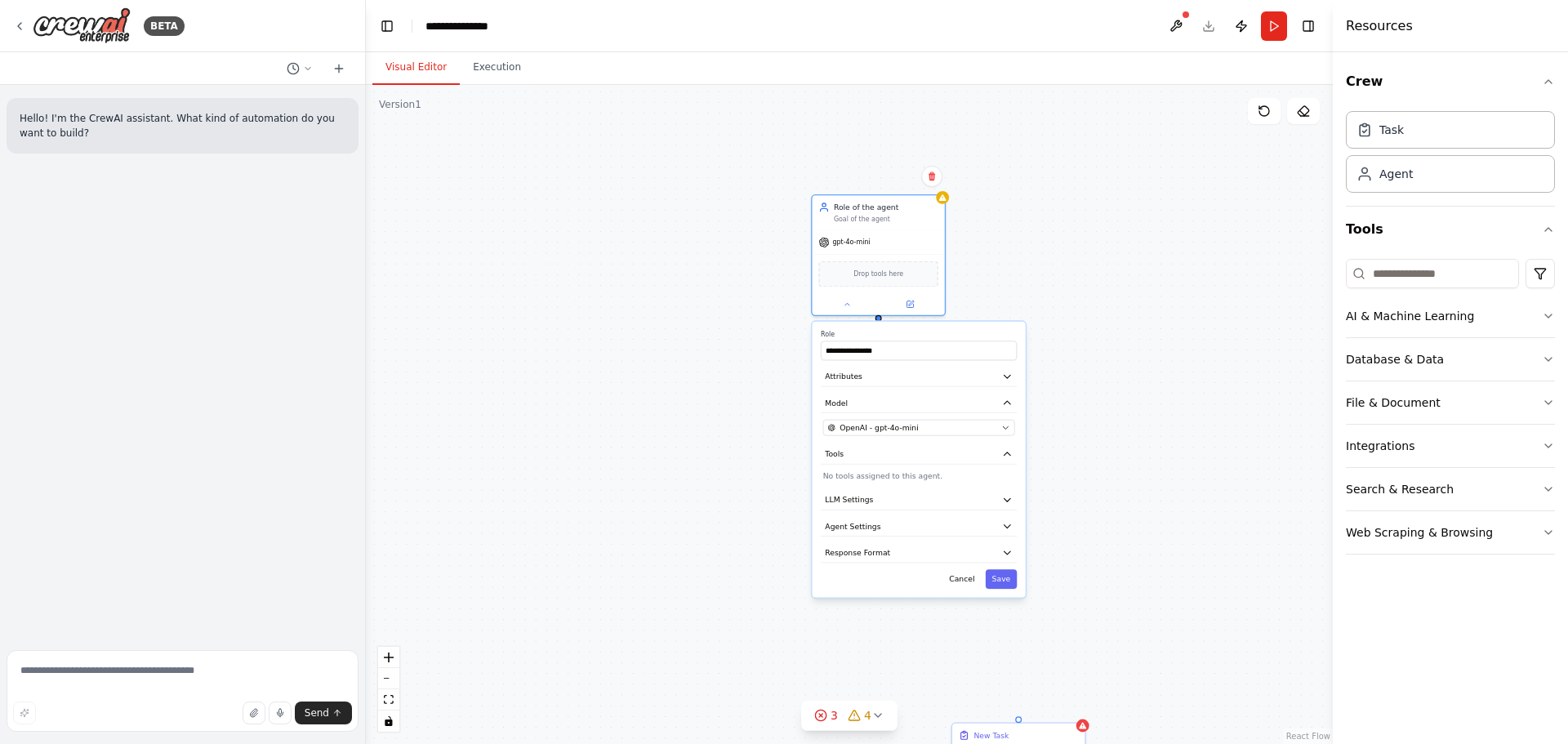
drag, startPoint x: 1156, startPoint y: 484, endPoint x: 1100, endPoint y: 369, distance: 127.9
click at [1100, 369] on div "**********" at bounding box center [849, 414] width 967 height 659
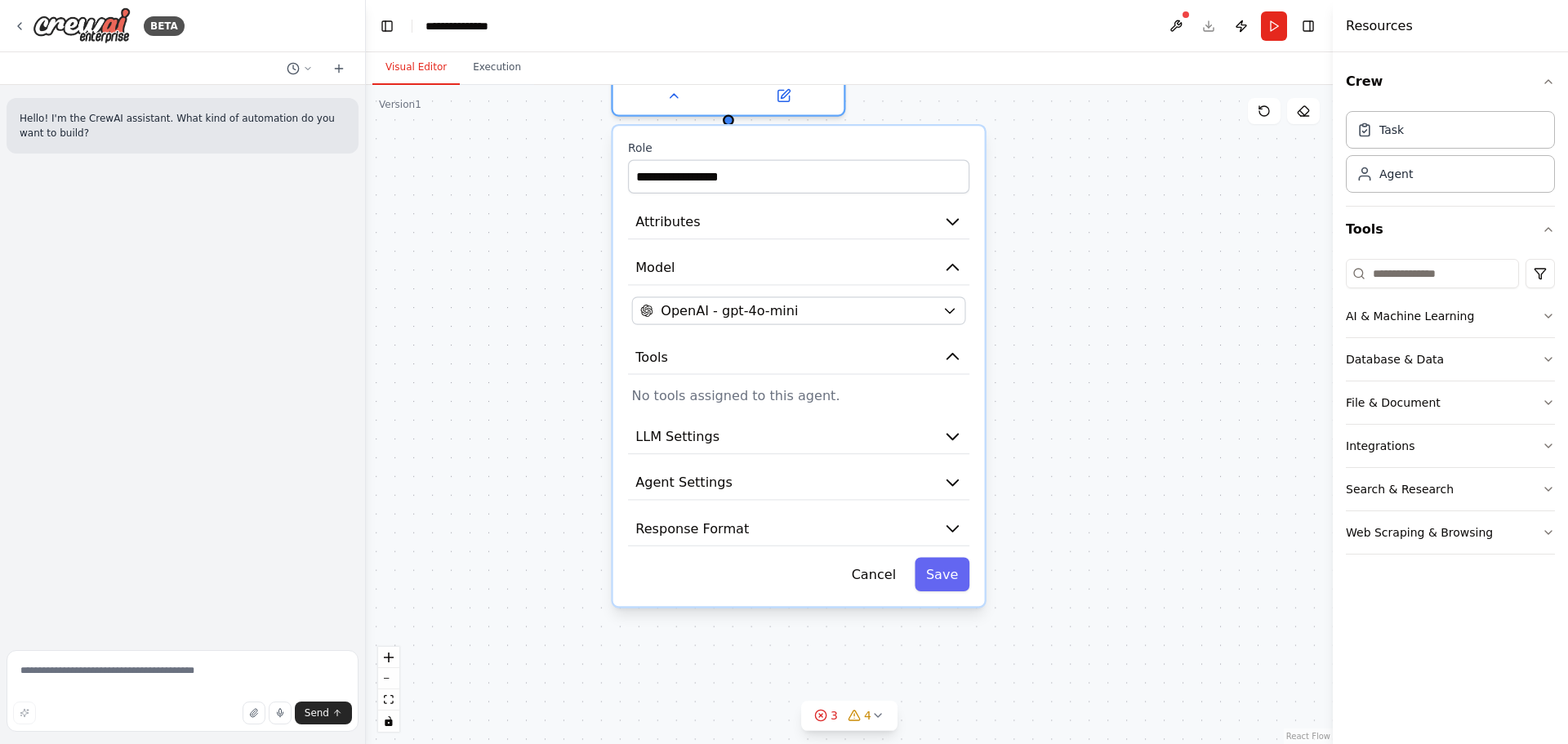
drag, startPoint x: 1154, startPoint y: 391, endPoint x: 1125, endPoint y: 310, distance: 86.0
click at [1135, 295] on div "**********" at bounding box center [849, 414] width 967 height 659
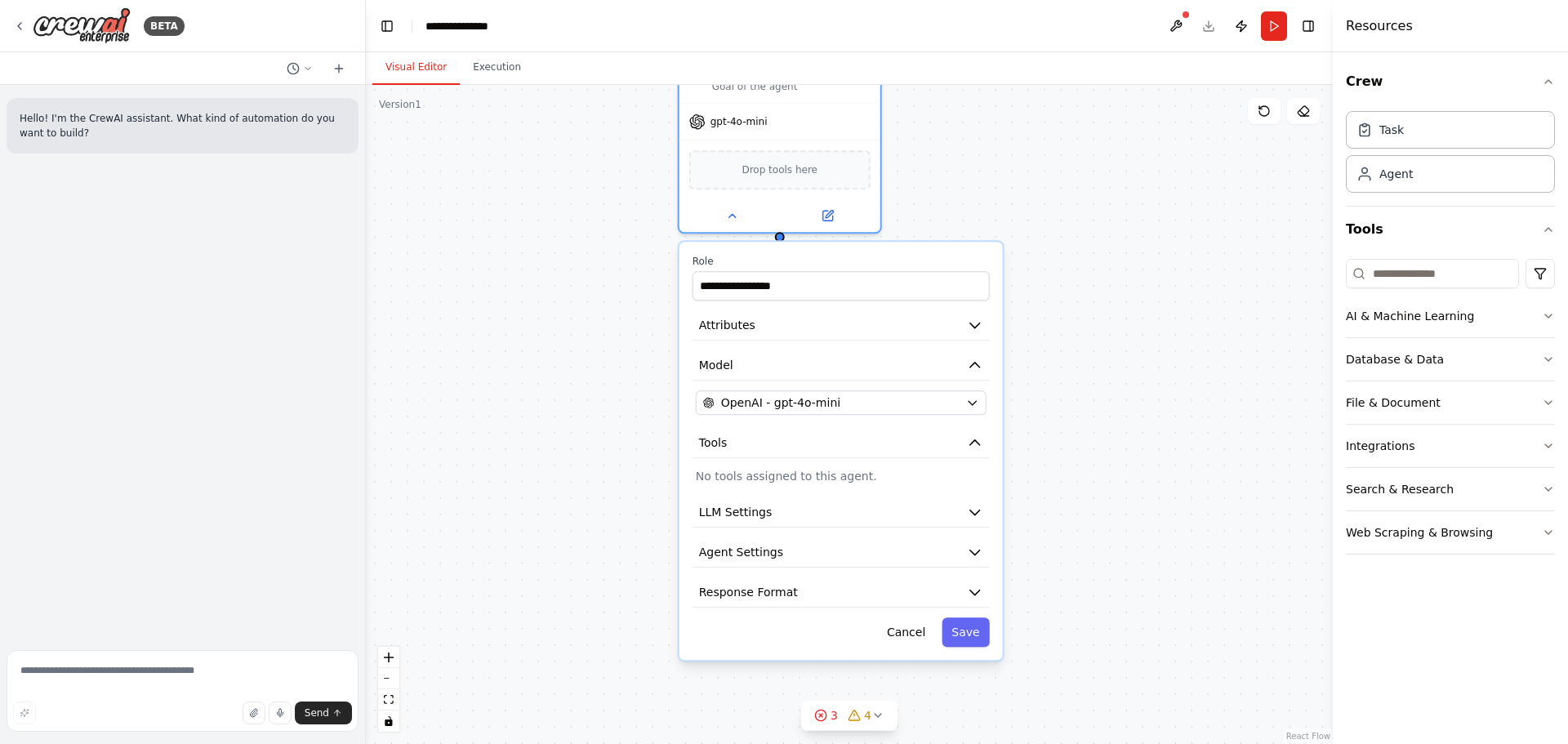
drag, startPoint x: 1054, startPoint y: 384, endPoint x: 1063, endPoint y: 435, distance: 51.8
click at [1061, 422] on div "**********" at bounding box center [849, 414] width 967 height 659
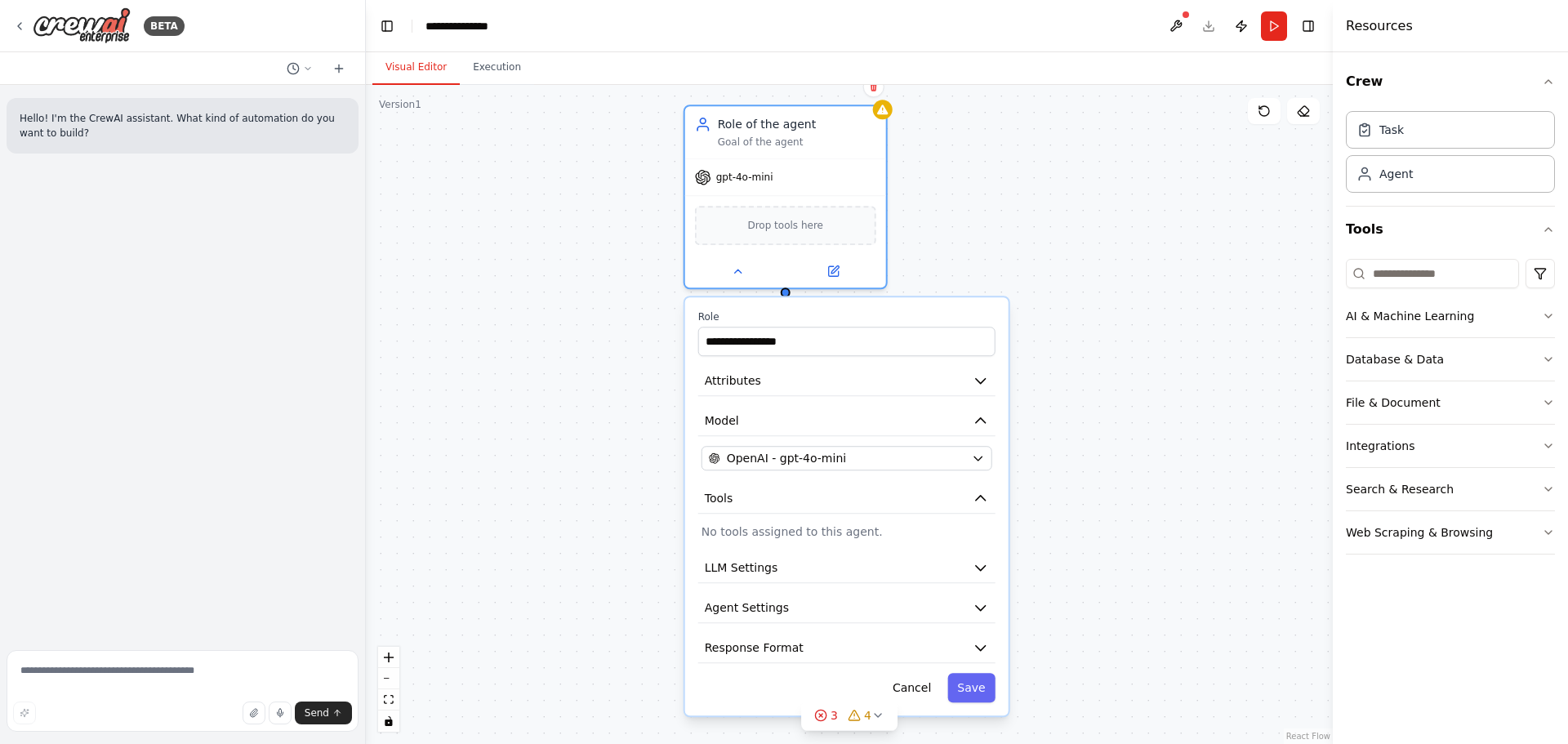
drag, startPoint x: 1095, startPoint y: 494, endPoint x: 1105, endPoint y: 539, distance: 46.1
click at [1106, 539] on div "**********" at bounding box center [849, 414] width 967 height 659
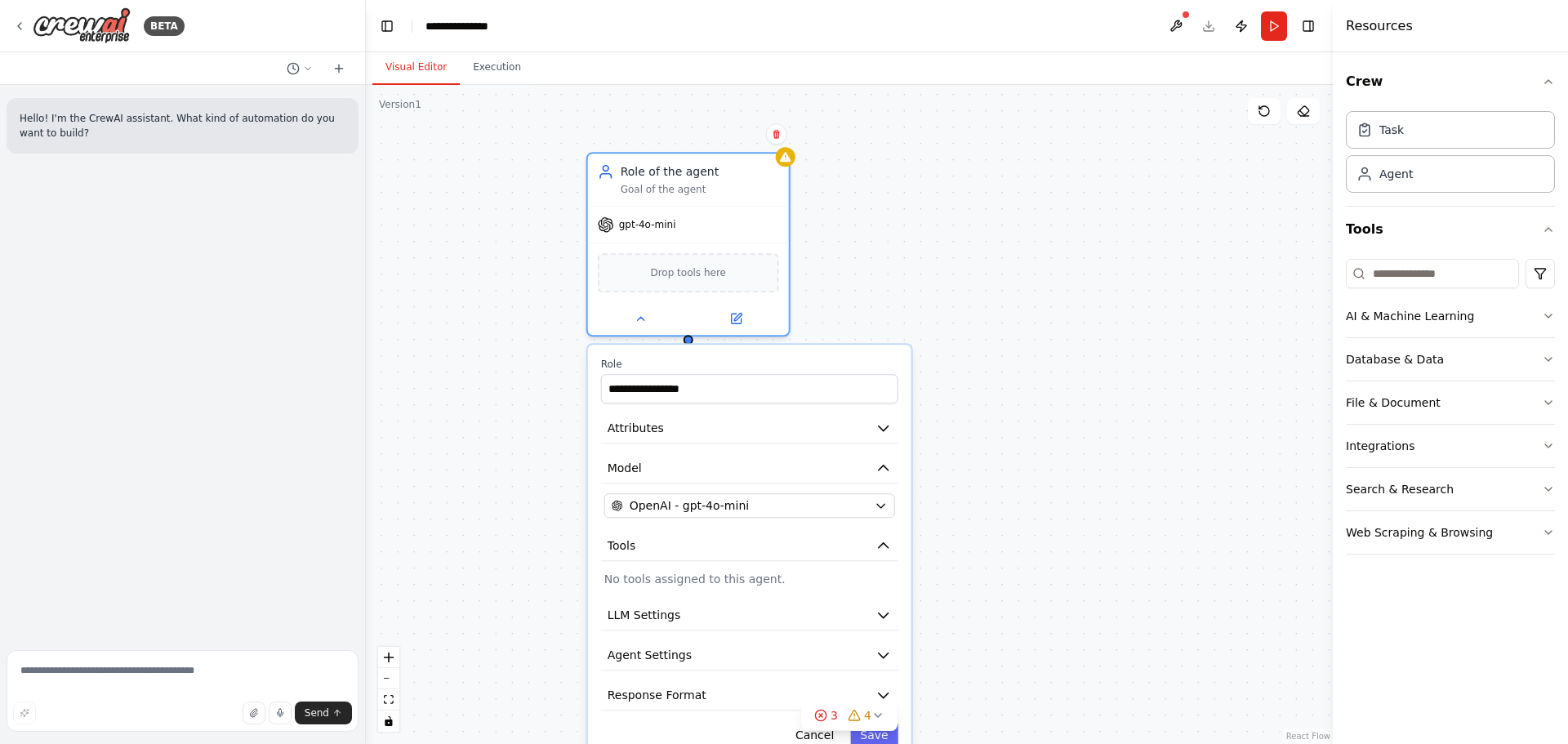
drag, startPoint x: 1126, startPoint y: 404, endPoint x: 1029, endPoint y: 453, distance: 108.7
click at [1029, 453] on div "**********" at bounding box center [849, 414] width 967 height 659
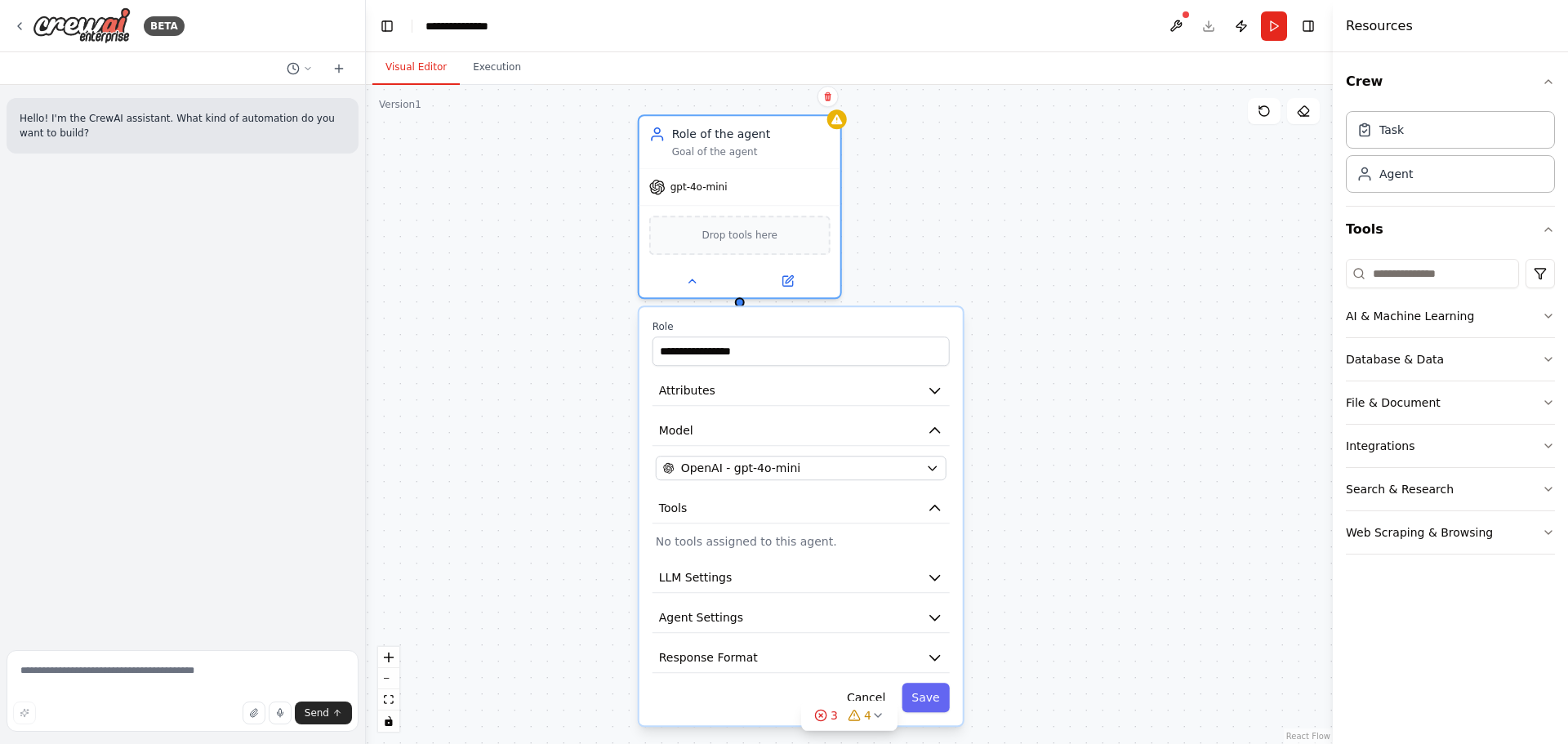
drag, startPoint x: 1005, startPoint y: 268, endPoint x: 1068, endPoint y: 280, distance: 64.1
click at [1065, 278] on div "**********" at bounding box center [849, 414] width 967 height 659
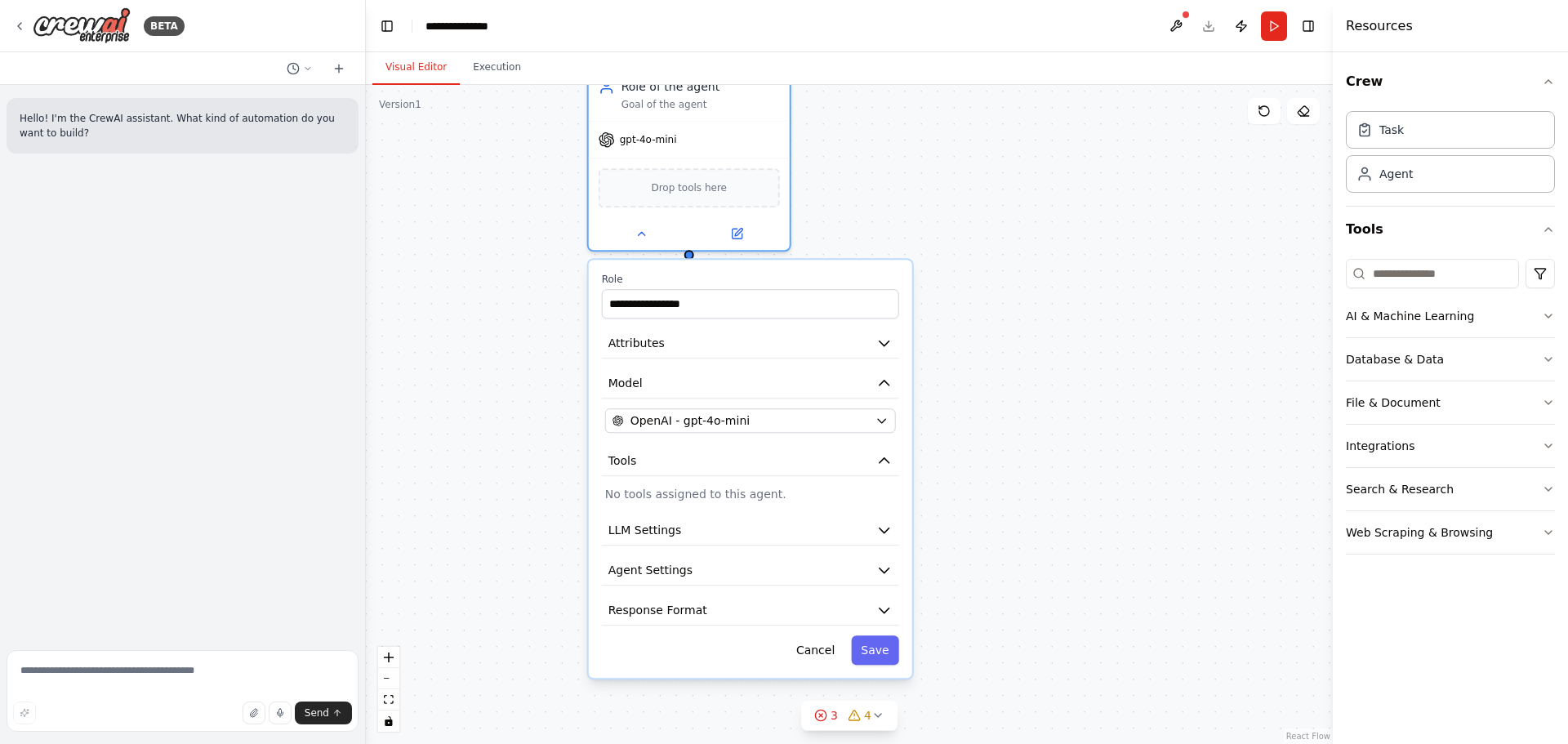
drag, startPoint x: 1080, startPoint y: 466, endPoint x: 1011, endPoint y: 384, distance: 107.2
click at [1011, 384] on div "**********" at bounding box center [849, 414] width 967 height 659
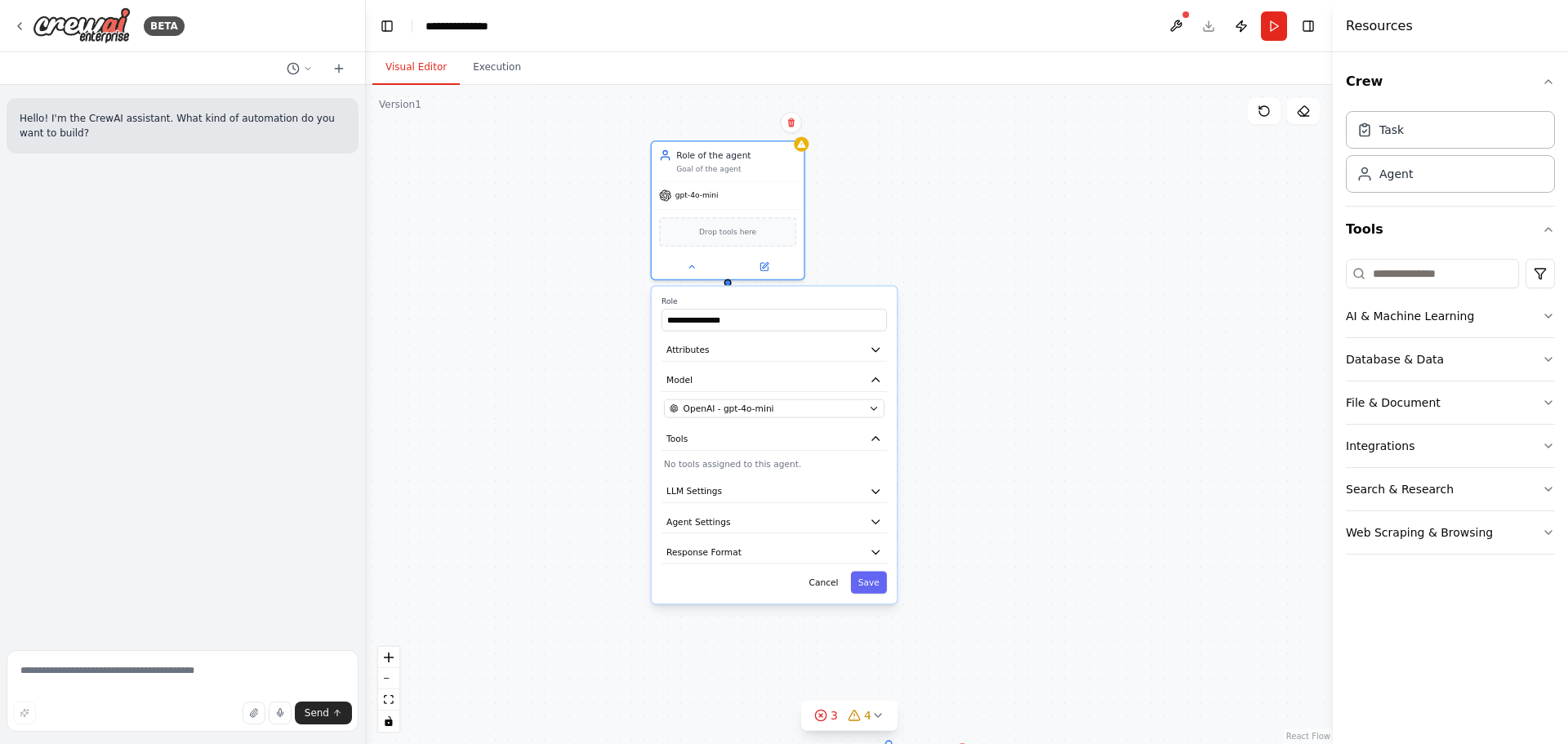
drag, startPoint x: 1083, startPoint y: 427, endPoint x: 1048, endPoint y: 423, distance: 35.2
click at [1048, 423] on div "**********" at bounding box center [849, 414] width 967 height 659
click at [877, 499] on button "LLM Settings" at bounding box center [774, 491] width 226 height 23
click at [877, 498] on button "LLM Settings" at bounding box center [774, 491] width 226 height 23
click at [881, 528] on button "Agent Settings" at bounding box center [774, 521] width 226 height 23
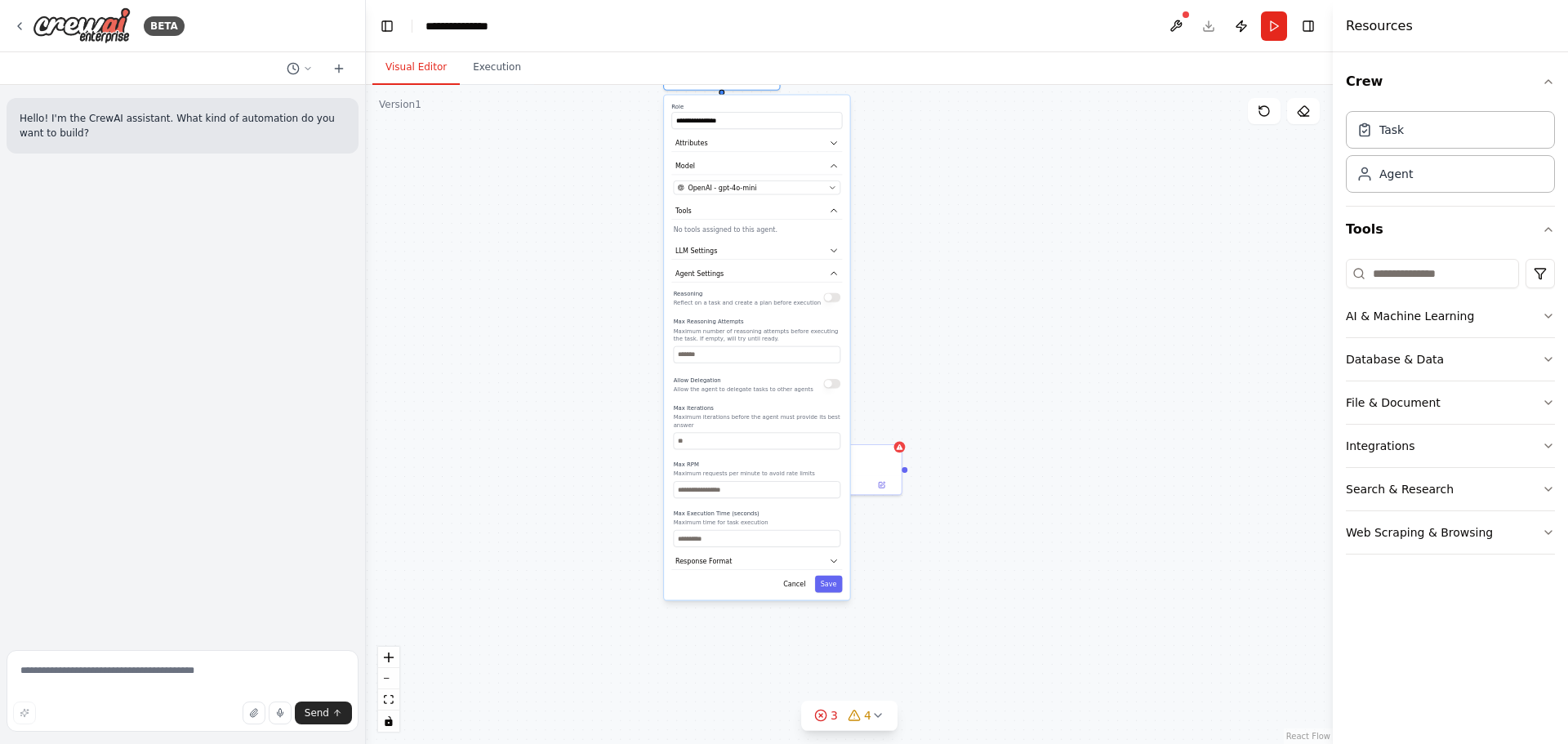
drag, startPoint x: 981, startPoint y: 595, endPoint x: 960, endPoint y: 333, distance: 262.8
click at [960, 333] on div "**********" at bounding box center [849, 414] width 967 height 659
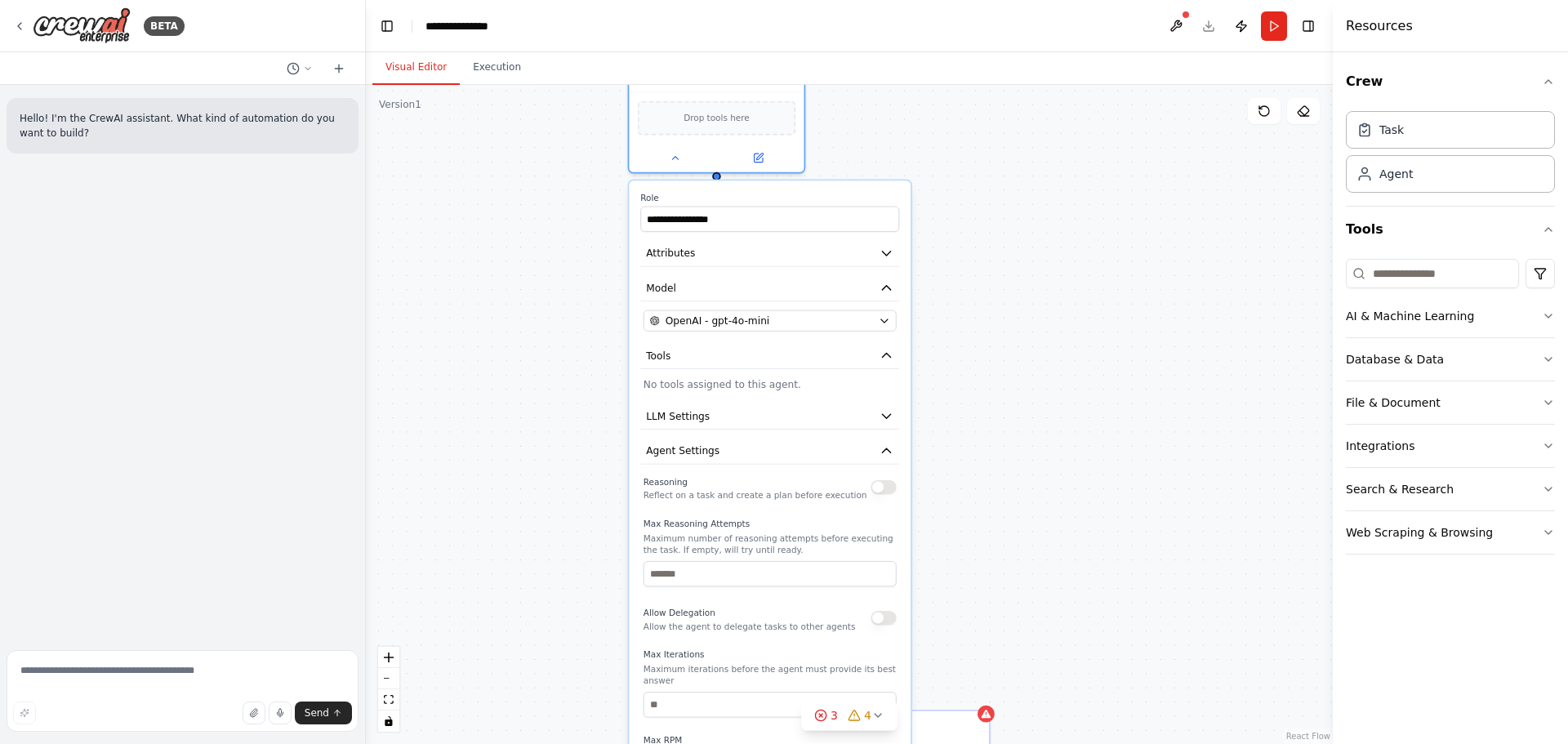
drag, startPoint x: 905, startPoint y: 451, endPoint x: 955, endPoint y: 676, distance: 230.5
click at [958, 694] on div "**********" at bounding box center [849, 414] width 967 height 659
click at [879, 357] on icon "button" at bounding box center [883, 360] width 14 height 14
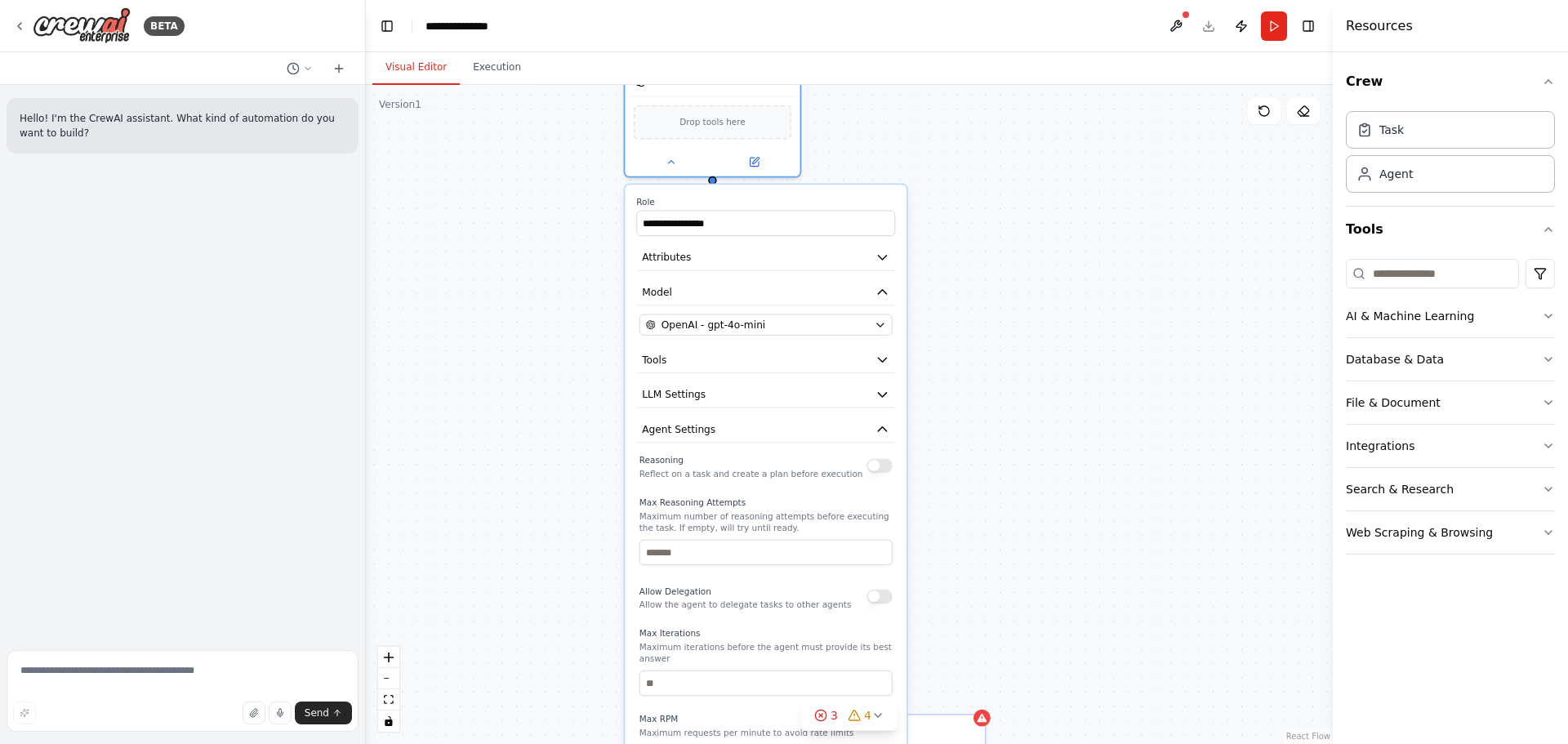
drag, startPoint x: 888, startPoint y: 432, endPoint x: 896, endPoint y: 437, distance: 9.4
click at [888, 432] on icon "button" at bounding box center [883, 429] width 14 height 14
click at [882, 432] on icon "button" at bounding box center [883, 429] width 14 height 14
click at [881, 474] on button "Response Format" at bounding box center [766, 464] width 259 height 26
click at [880, 468] on icon "button" at bounding box center [883, 464] width 14 height 14
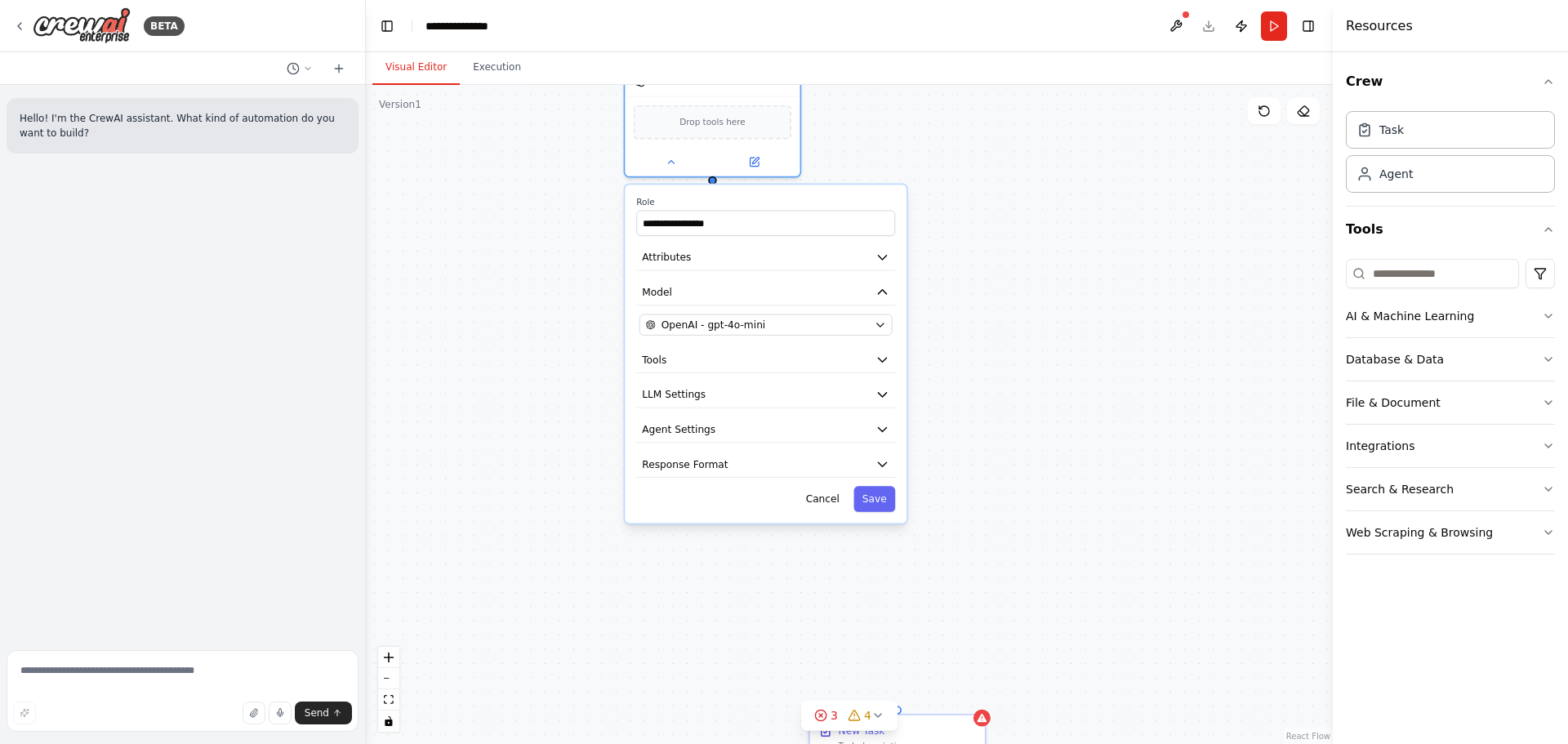
drag, startPoint x: 1049, startPoint y: 407, endPoint x: 1116, endPoint y: 472, distance: 93.3
click at [1116, 472] on div "**********" at bounding box center [849, 414] width 967 height 659
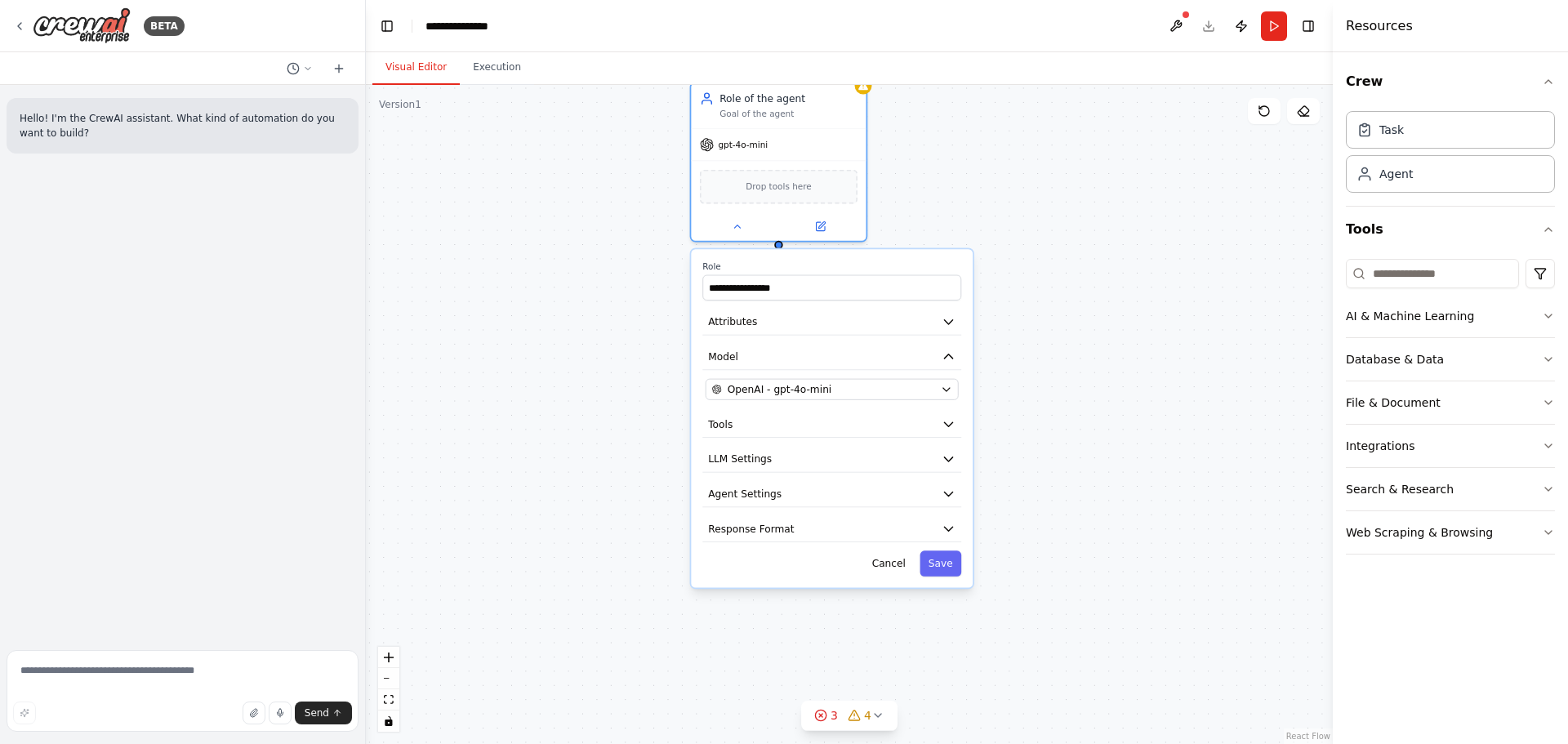
drag, startPoint x: 892, startPoint y: 574, endPoint x: 906, endPoint y: 562, distance: 18.4
click at [903, 565] on div "**********" at bounding box center [831, 417] width 282 height 338
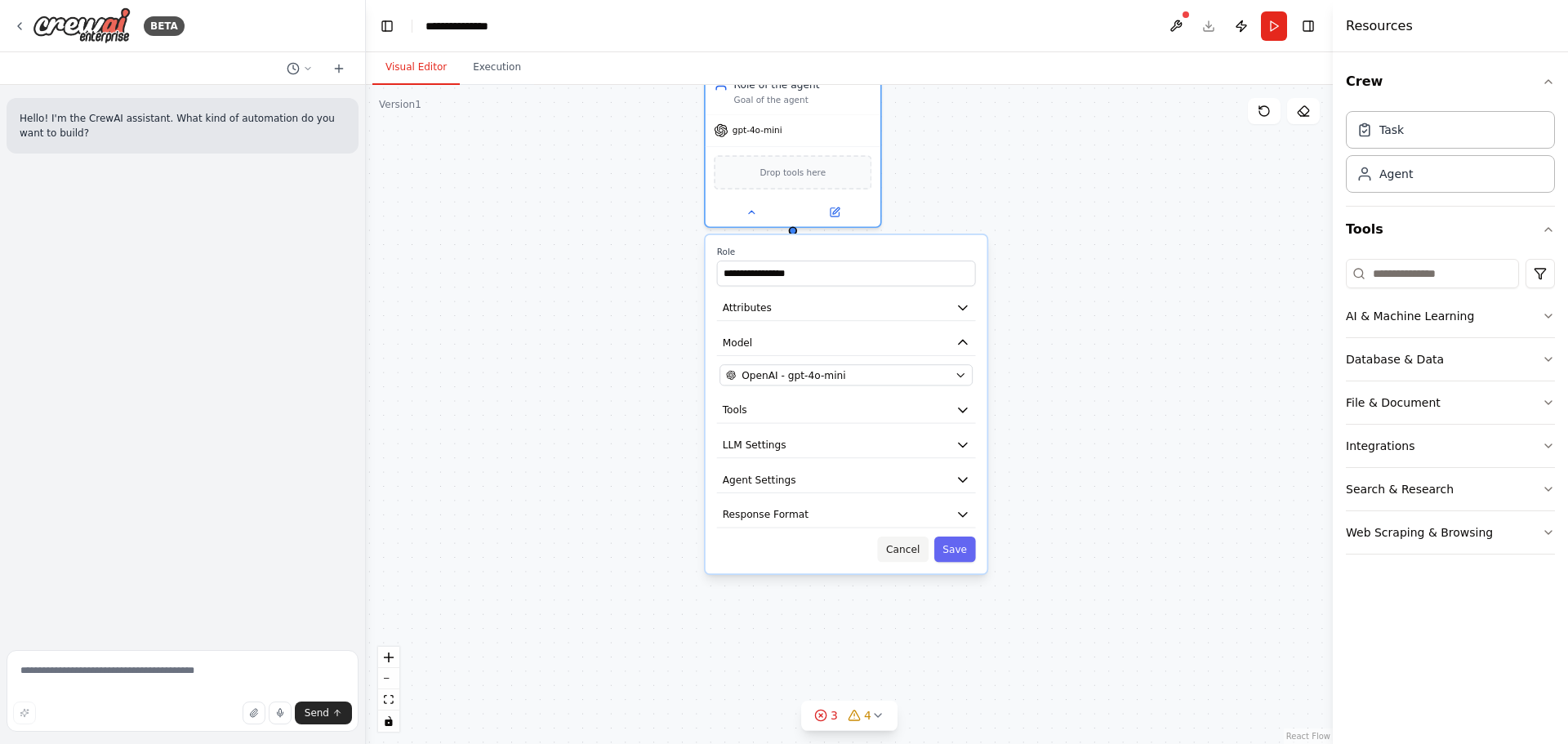
click at [913, 547] on button "Cancel" at bounding box center [903, 549] width 50 height 25
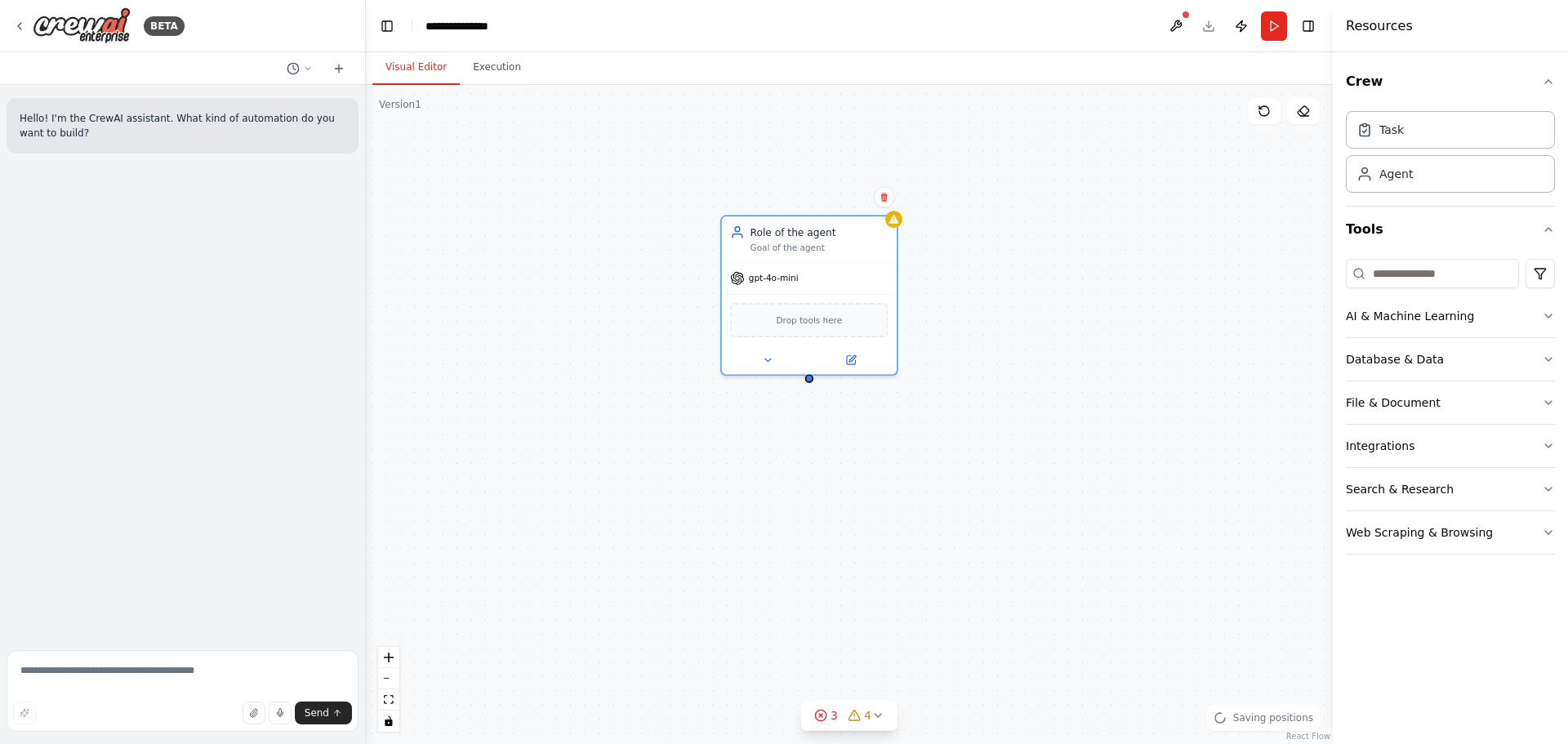
drag, startPoint x: 979, startPoint y: 392, endPoint x: 991, endPoint y: 542, distance: 150.5
click at [991, 542] on div "Analizar reseñas y guardar resultados Task description Buscador Buscar opinione…" at bounding box center [849, 414] width 967 height 659
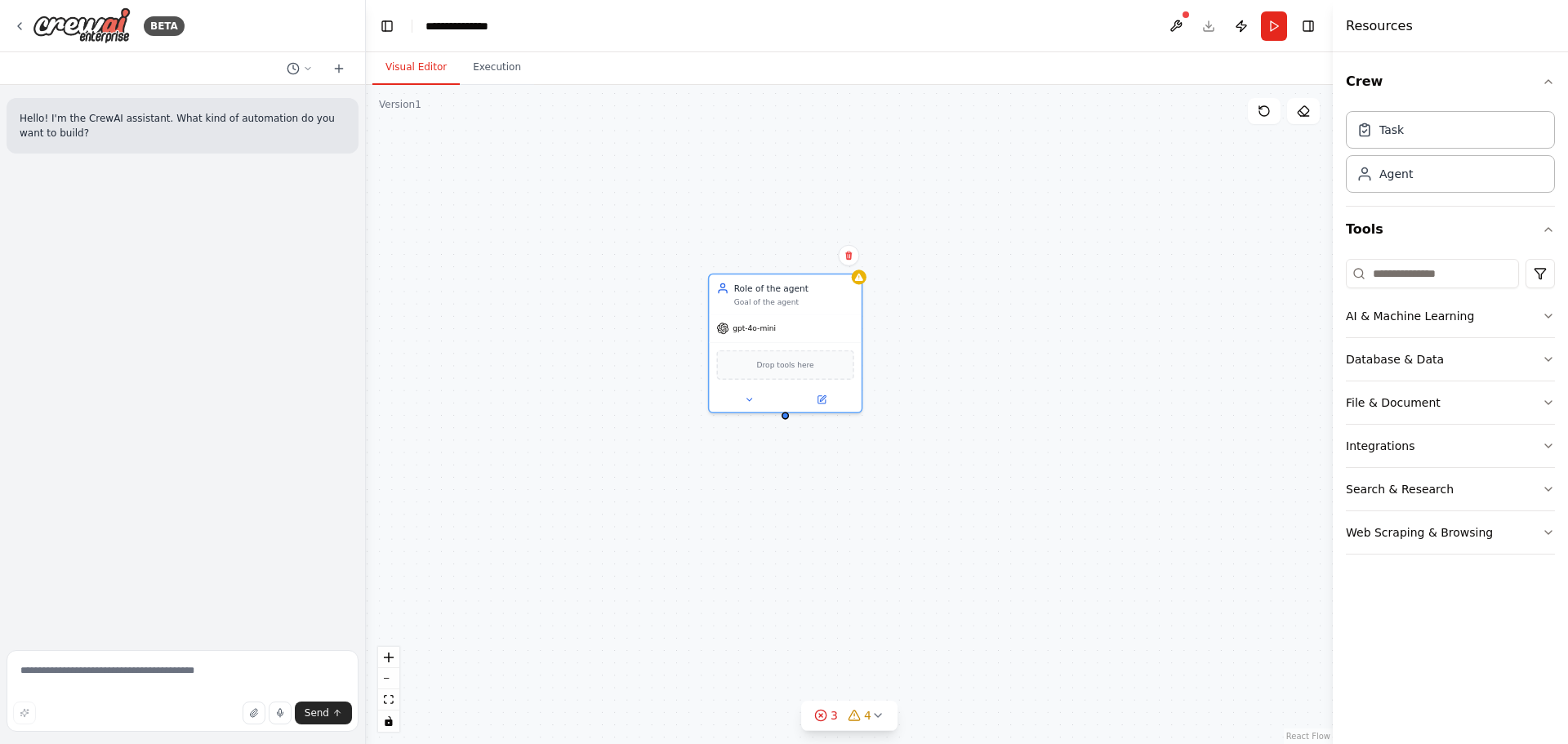
drag, startPoint x: 683, startPoint y: 442, endPoint x: 624, endPoint y: 434, distance: 59.5
click at [615, 434] on div "Analizar reseñas y guardar resultados Task description Buscador Buscar opinione…" at bounding box center [849, 414] width 967 height 659
